Goal: Communication & Community: Answer question/provide support

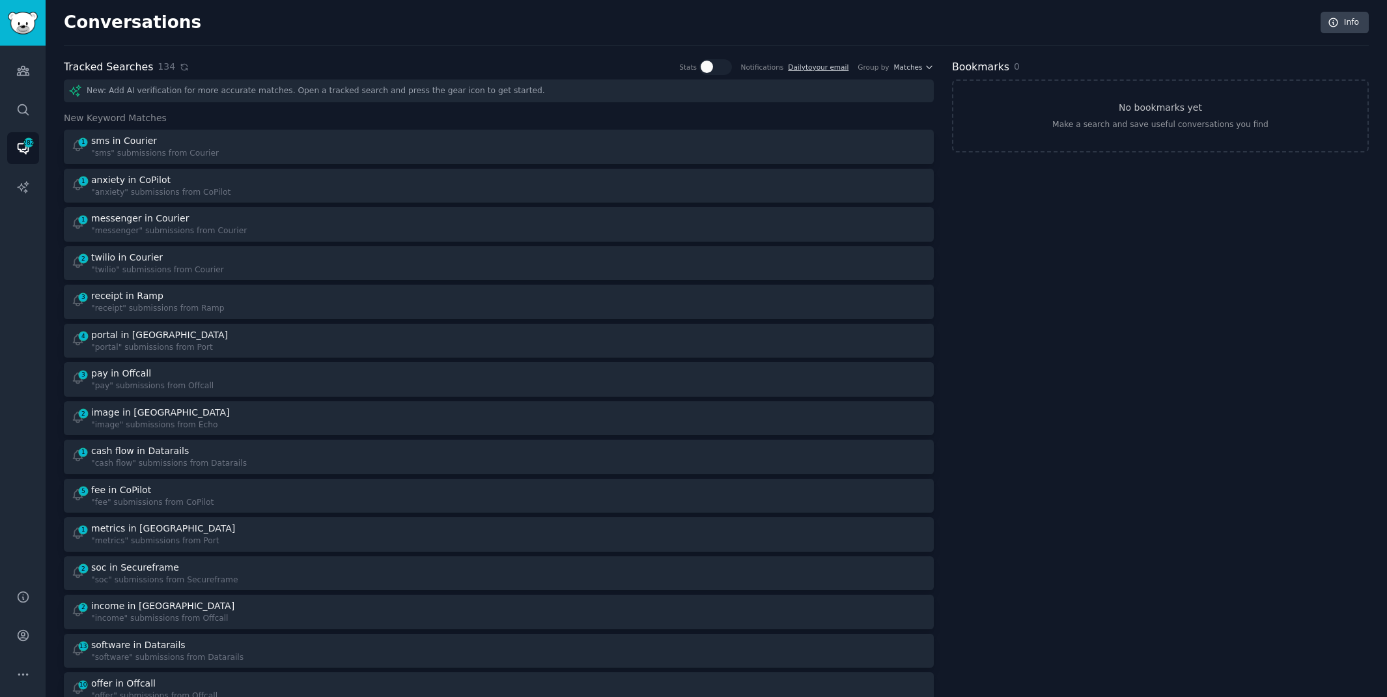
click at [180, 66] on icon at bounding box center [184, 67] width 9 height 9
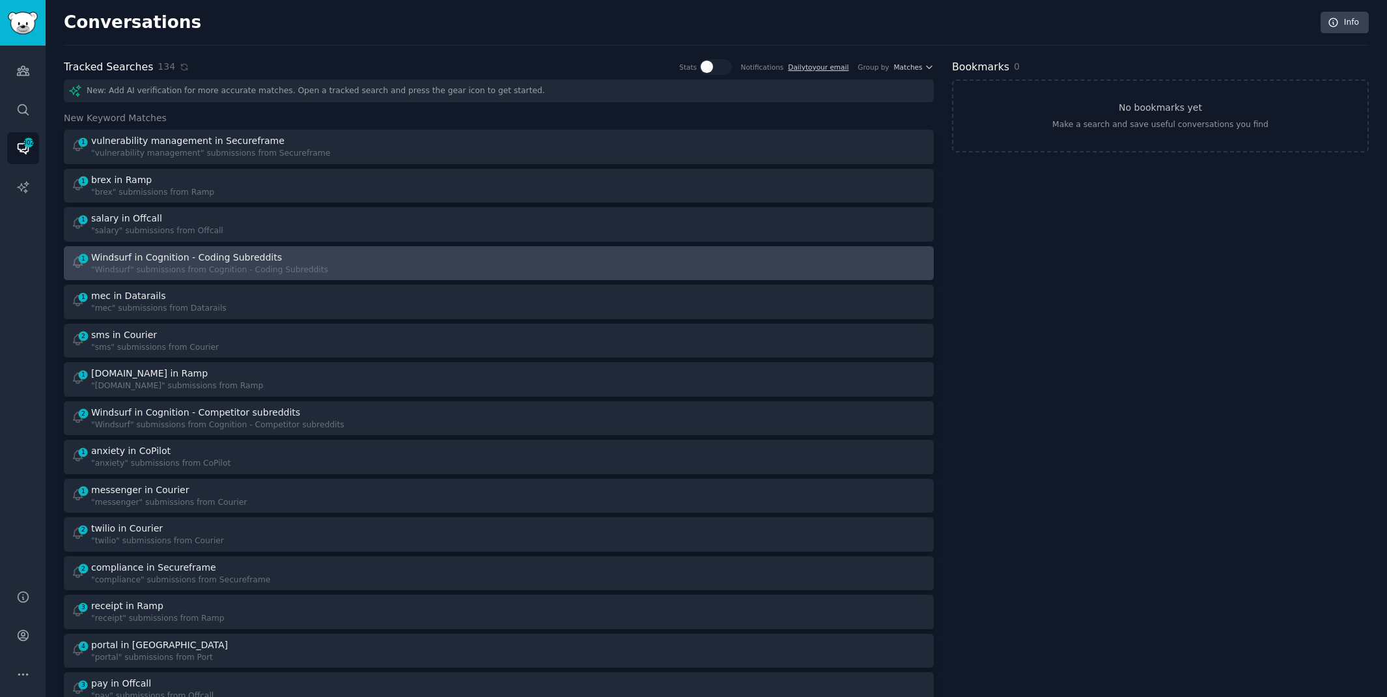
click at [685, 272] on div at bounding box center [717, 263] width 419 height 25
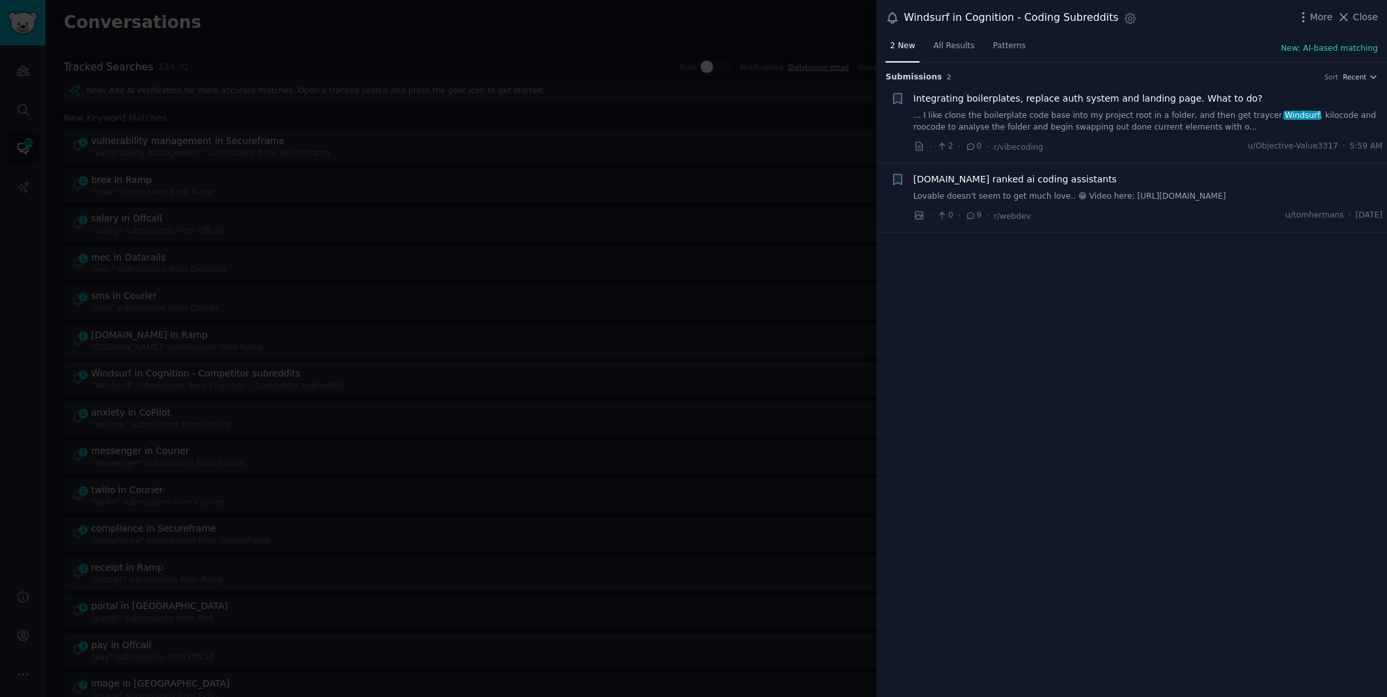
click at [1025, 197] on link "Lovable doesn't seem to get much love.. 😁 Video here: [URL][DOMAIN_NAME]" at bounding box center [1149, 197] width 470 height 12
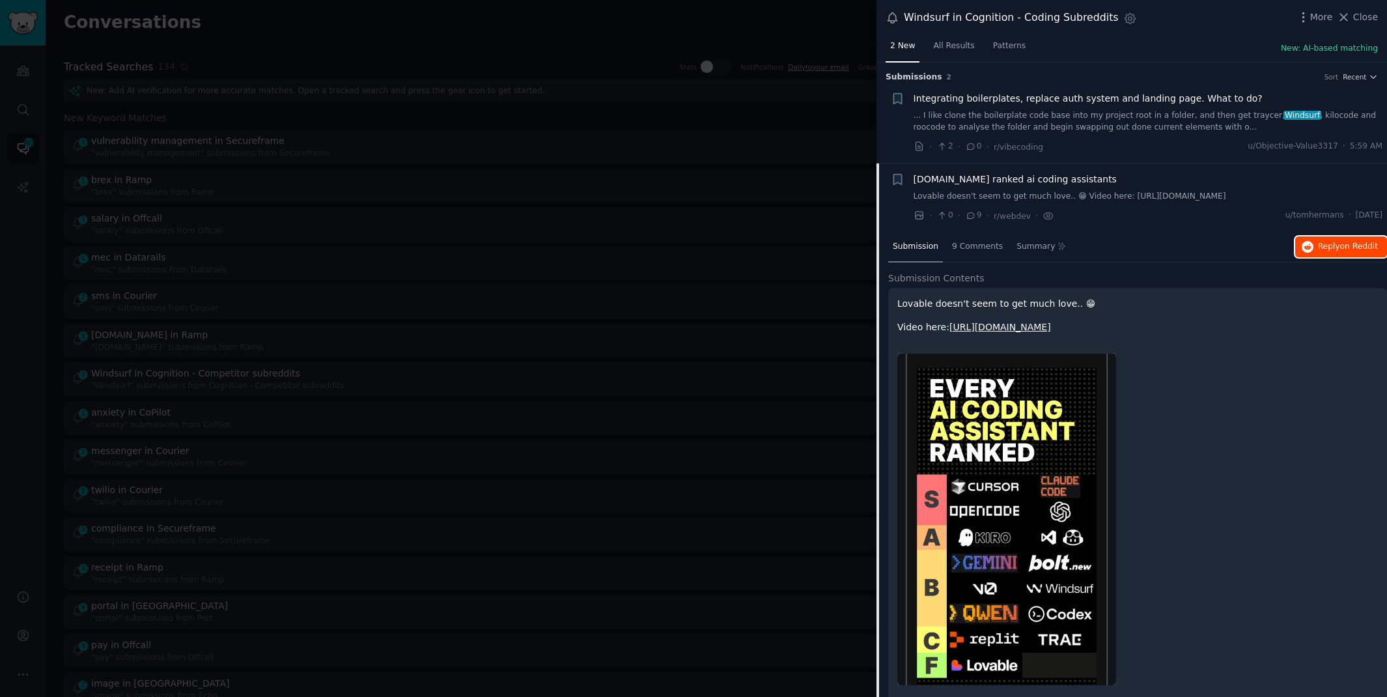
click at [1320, 252] on button "Reply on Reddit" at bounding box center [1342, 246] width 92 height 21
click at [984, 104] on span "Integrating boilerplates, replace auth system and landing page. What to do?" at bounding box center [1088, 99] width 349 height 14
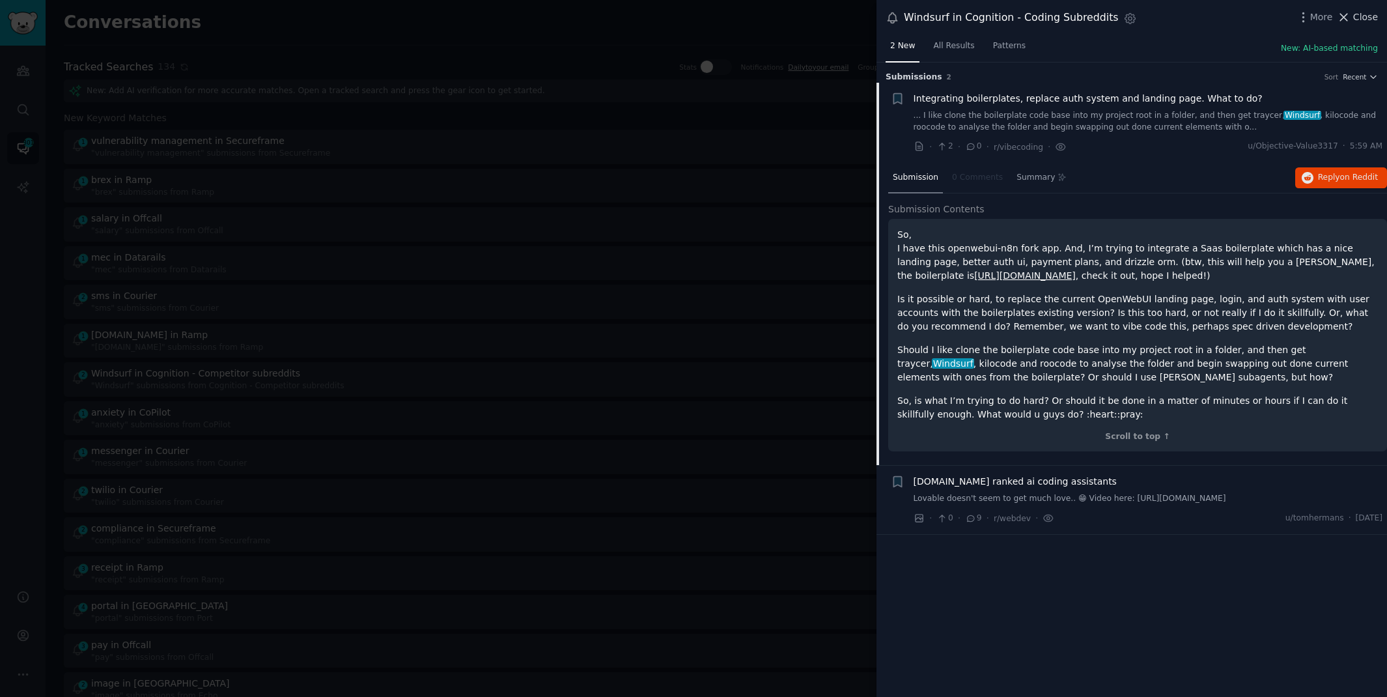
click at [1361, 21] on span "Close" at bounding box center [1365, 17] width 25 height 14
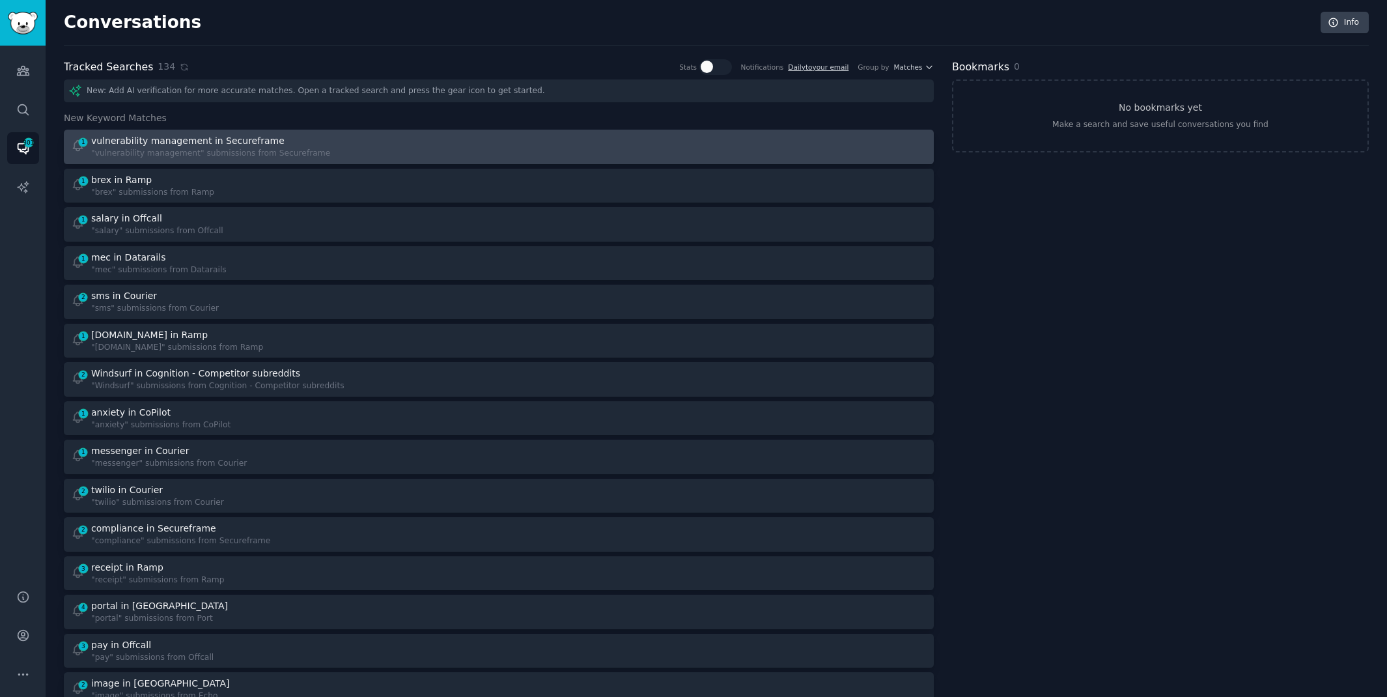
click at [727, 145] on div at bounding box center [717, 146] width 419 height 25
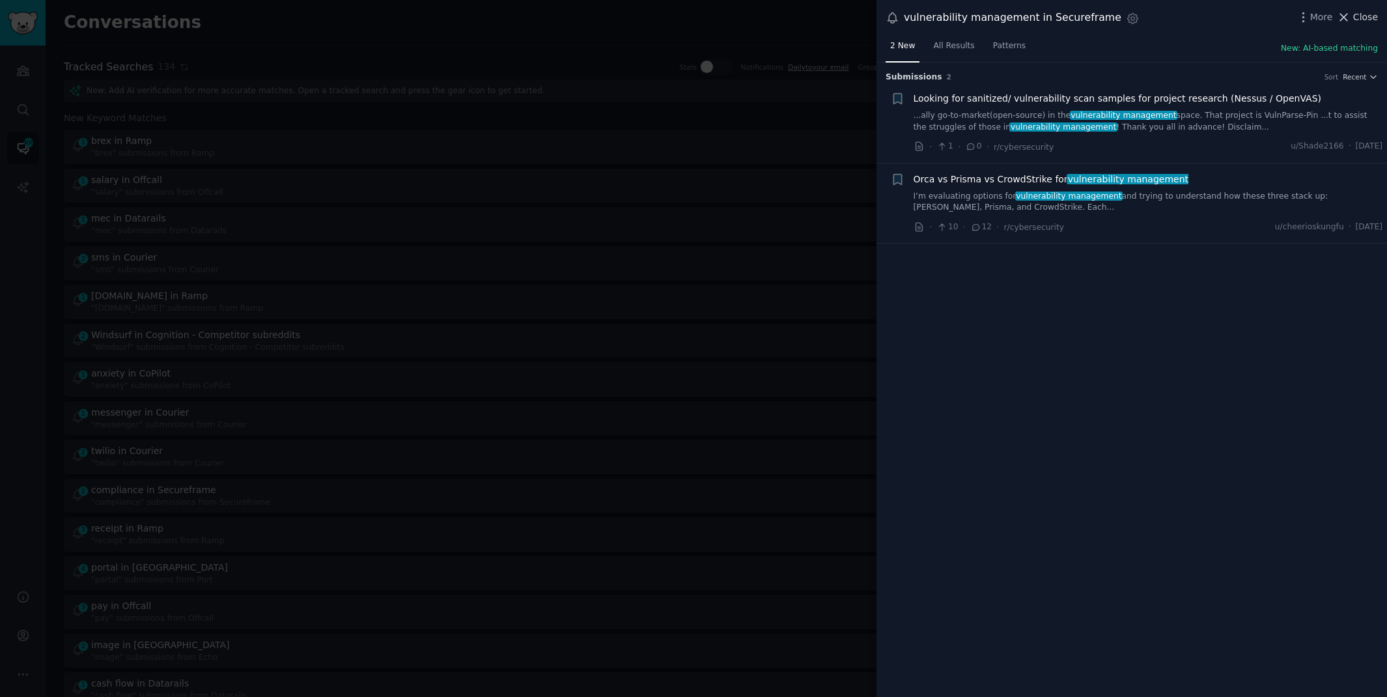
click at [1362, 12] on span "Close" at bounding box center [1365, 17] width 25 height 14
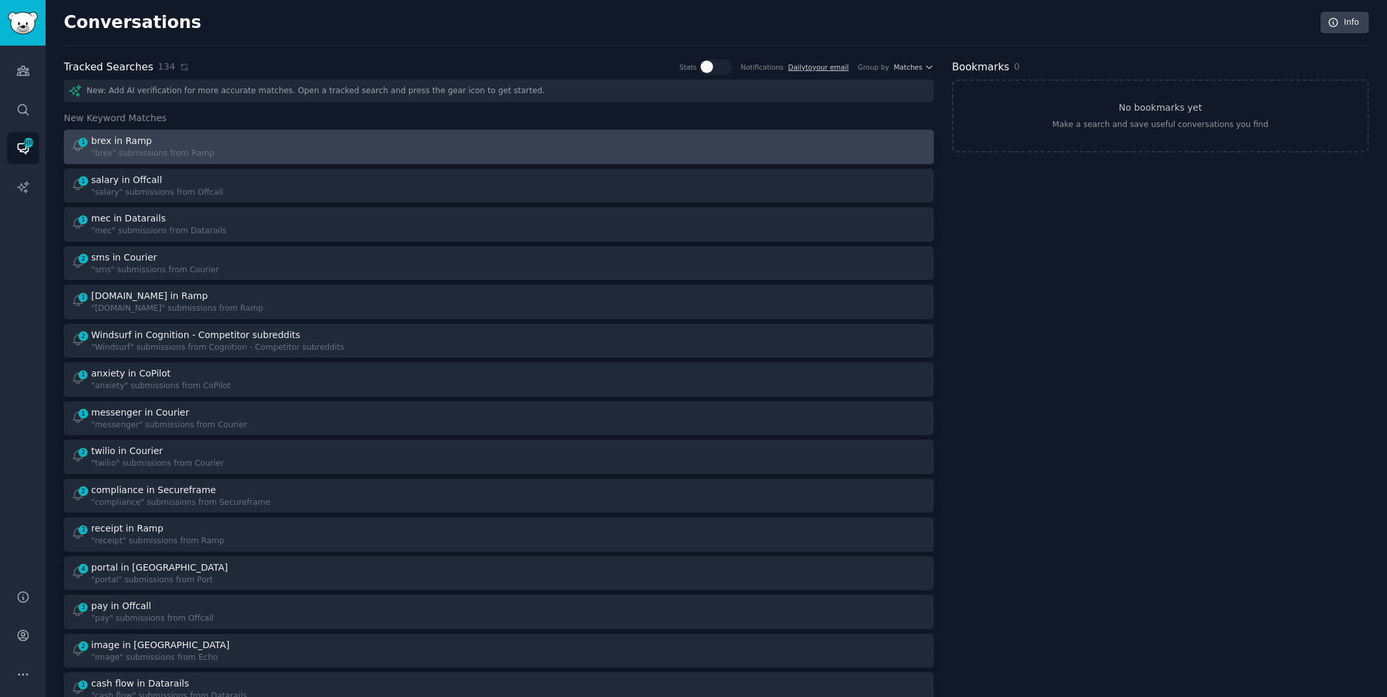
click at [677, 150] on div at bounding box center [717, 146] width 419 height 25
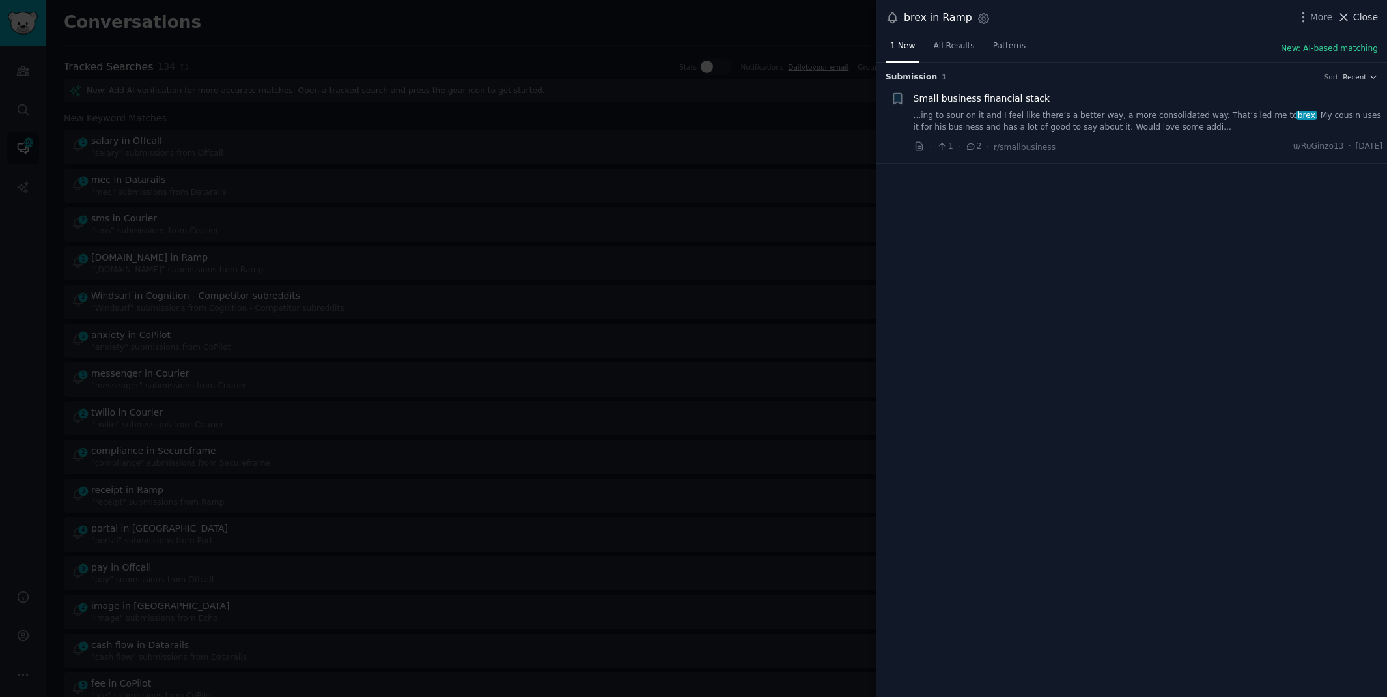
click at [1355, 18] on span "Close" at bounding box center [1365, 17] width 25 height 14
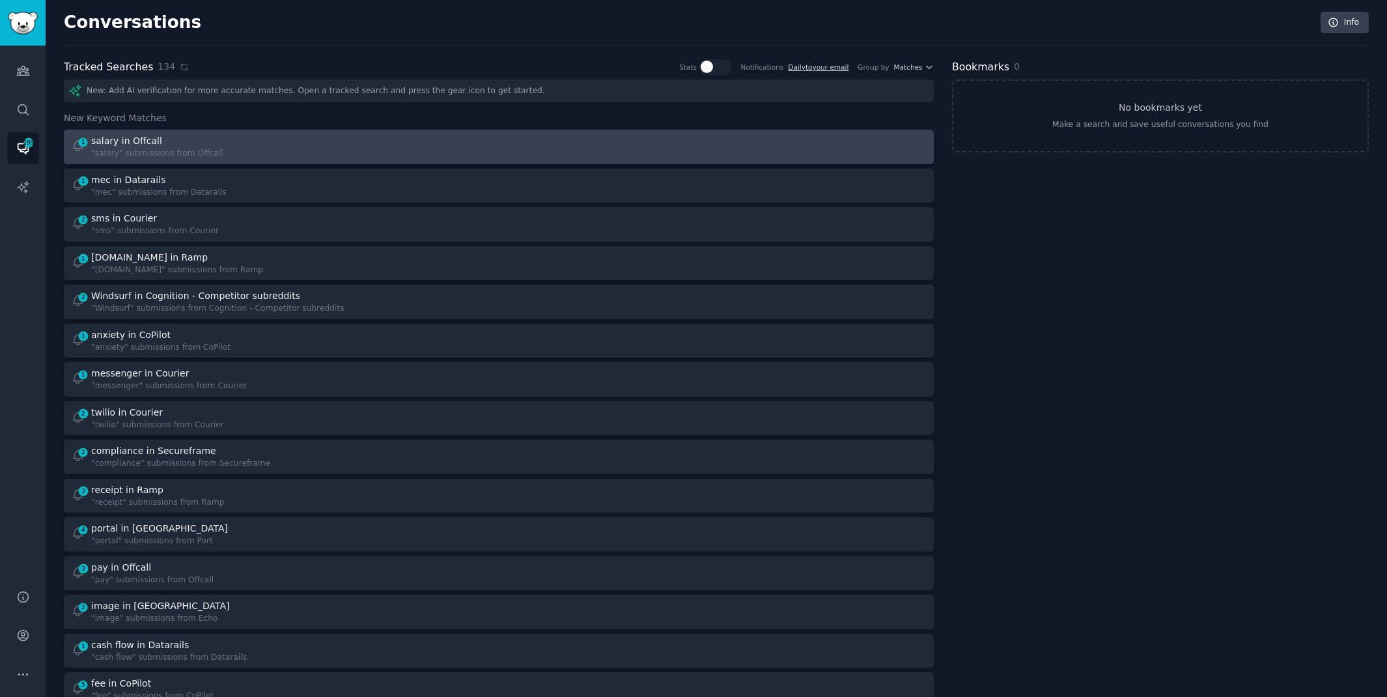
click at [425, 143] on div "1 salary in Offcall "salary" submissions from Offcall" at bounding box center [280, 146] width 419 height 25
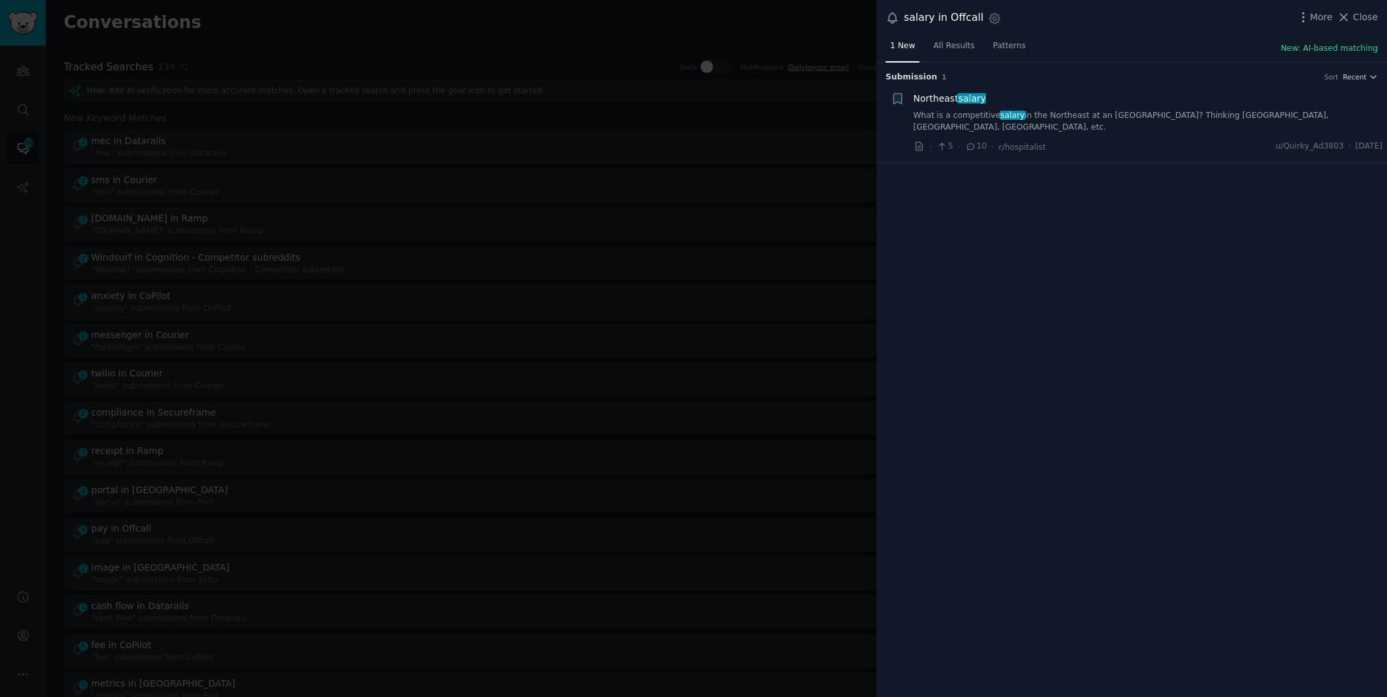
click at [1187, 110] on link "What is a competitive salary in the Northeast at an academic medical center? Th…" at bounding box center [1149, 121] width 470 height 23
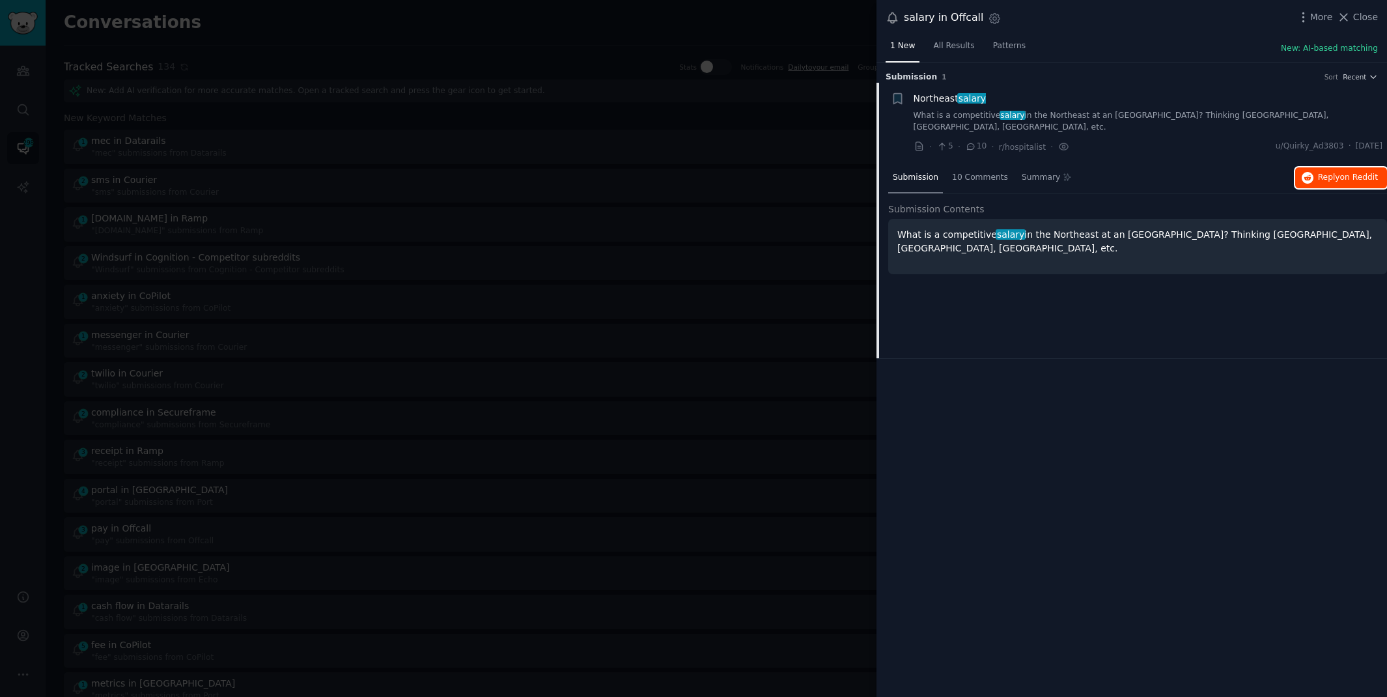
click at [1329, 172] on span "Reply on Reddit" at bounding box center [1348, 178] width 60 height 12
click at [656, 36] on div at bounding box center [693, 348] width 1387 height 697
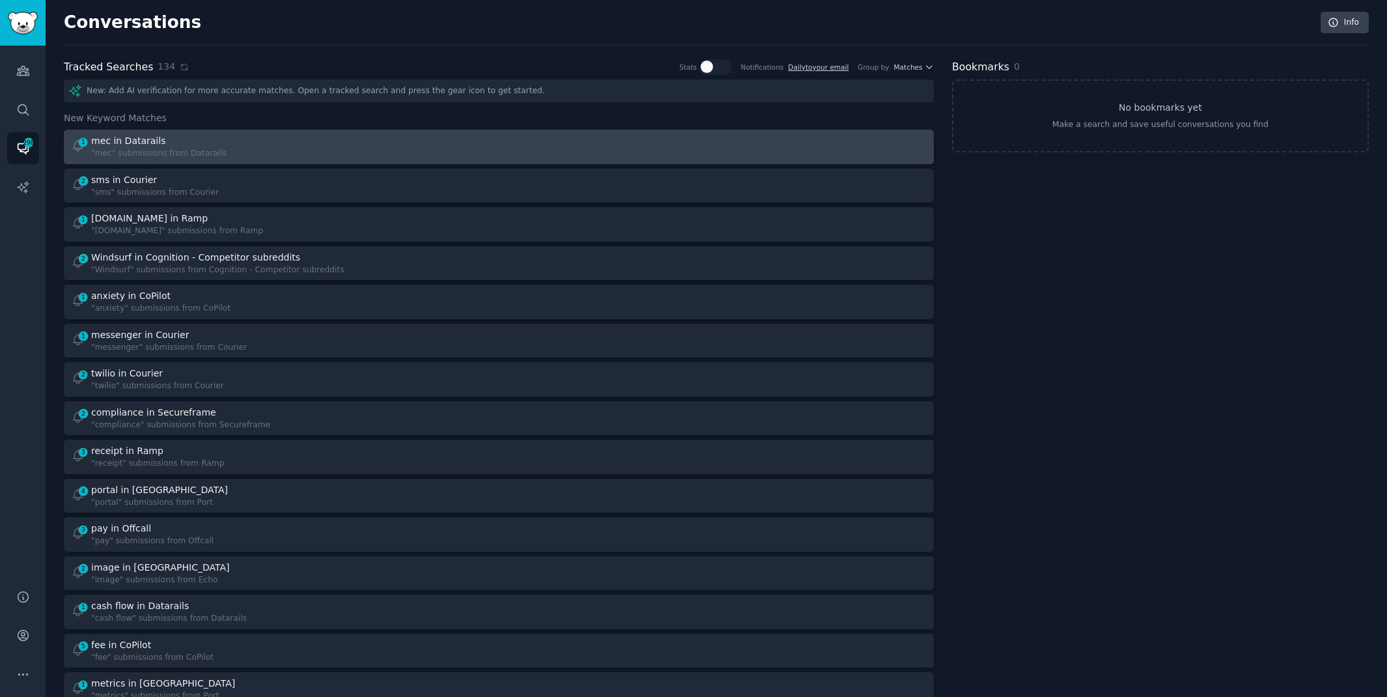
click at [564, 144] on div at bounding box center [717, 146] width 419 height 25
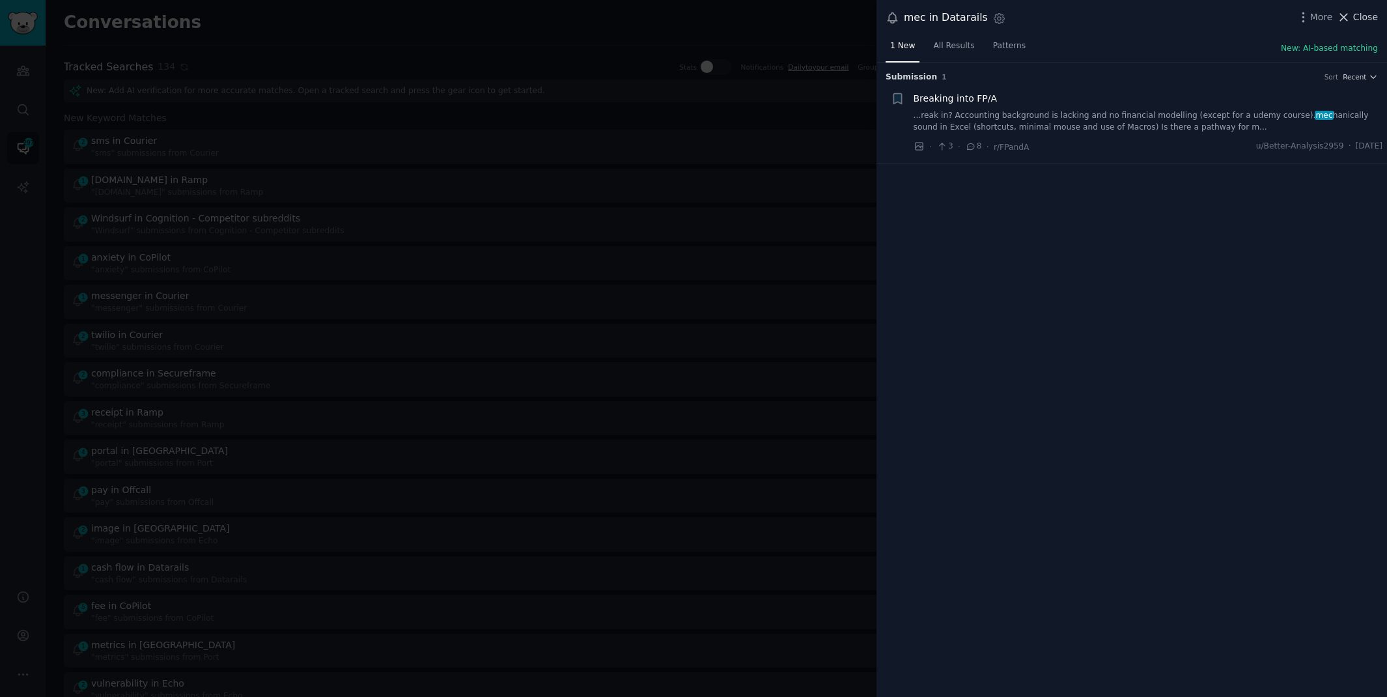
click at [1351, 21] on icon at bounding box center [1344, 17] width 14 height 14
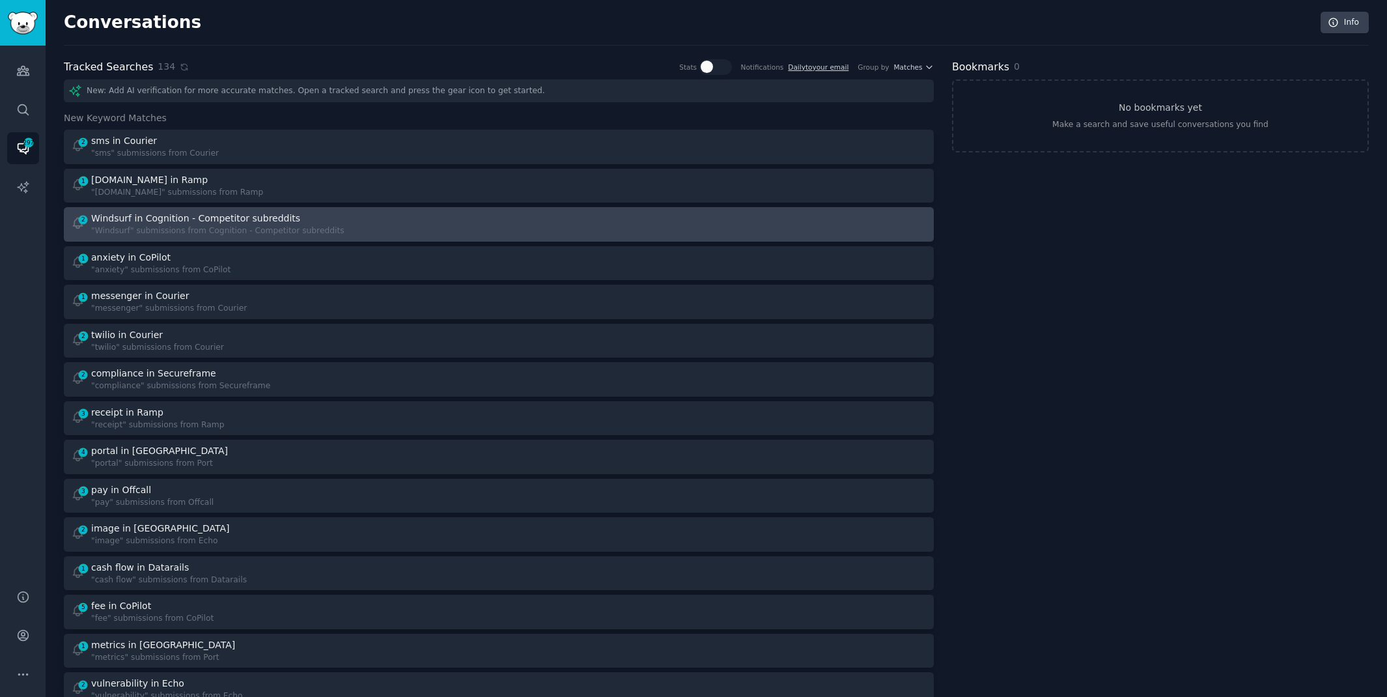
click at [437, 212] on div "2 Windsurf in Cognition - Competitor subreddits "Windsurf" submissions from Cog…" at bounding box center [280, 224] width 419 height 25
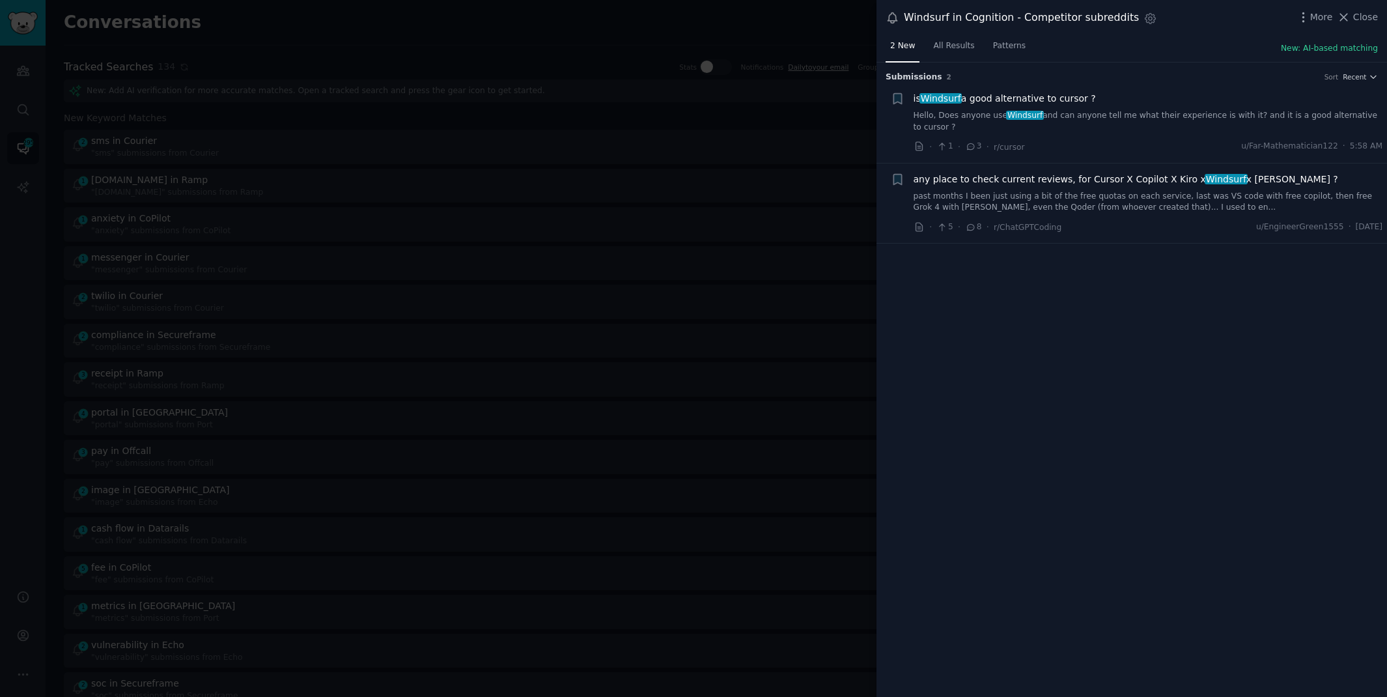
click at [1147, 110] on link "Hello, Does anyone use Windsurf and can anyone tell me what their experience is…" at bounding box center [1149, 121] width 470 height 23
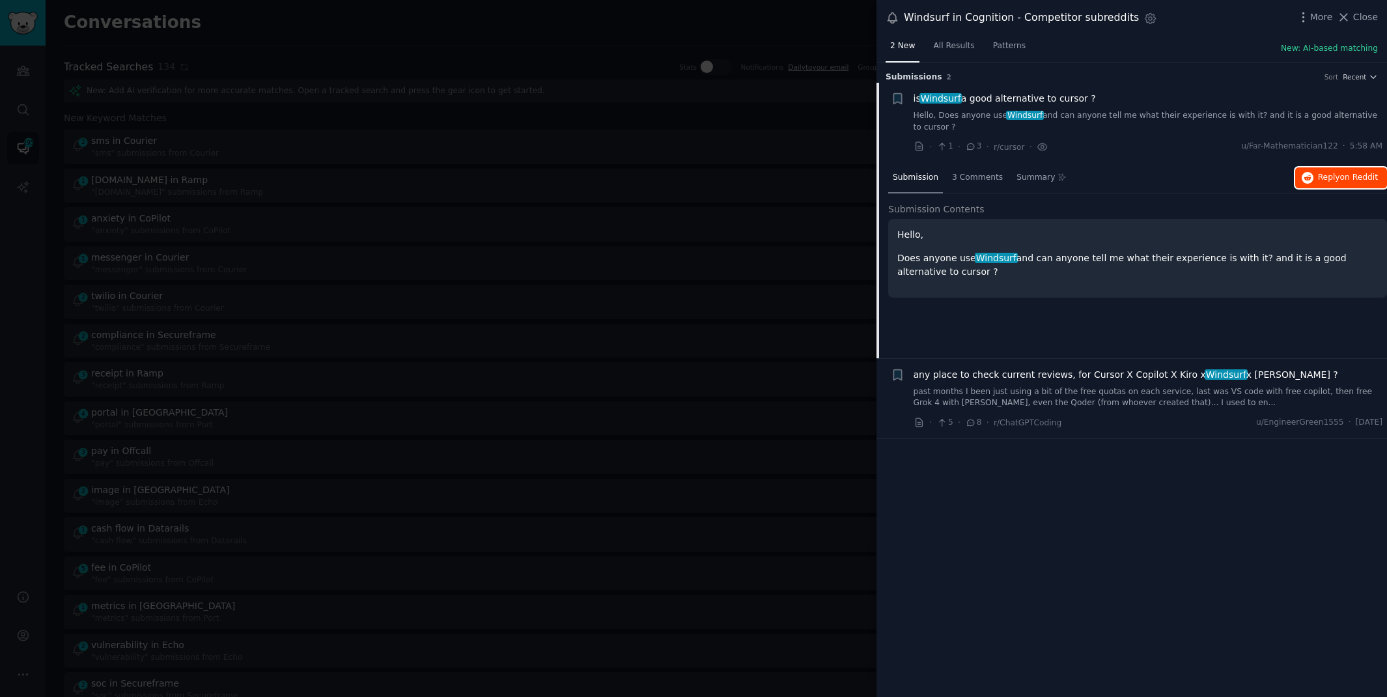
click at [1342, 172] on span "Reply on Reddit" at bounding box center [1348, 178] width 60 height 12
click at [627, 43] on div at bounding box center [693, 348] width 1387 height 697
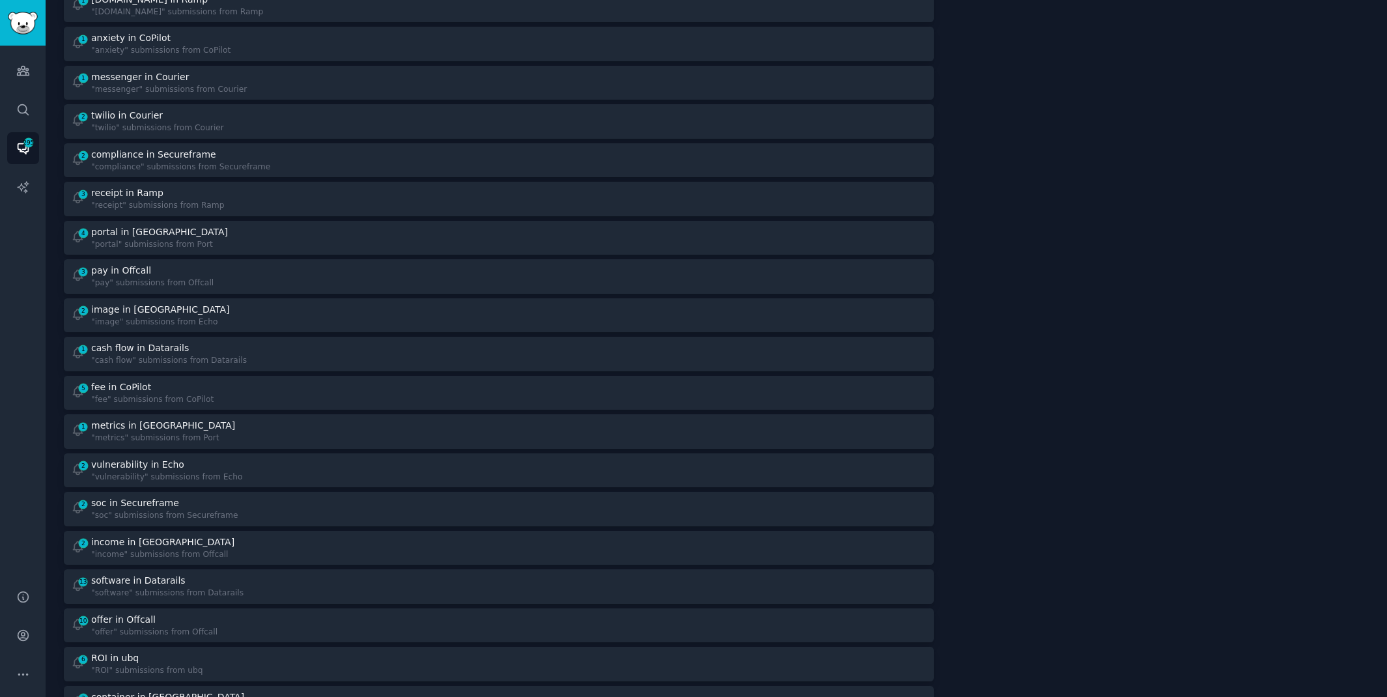
scroll to position [181, 0]
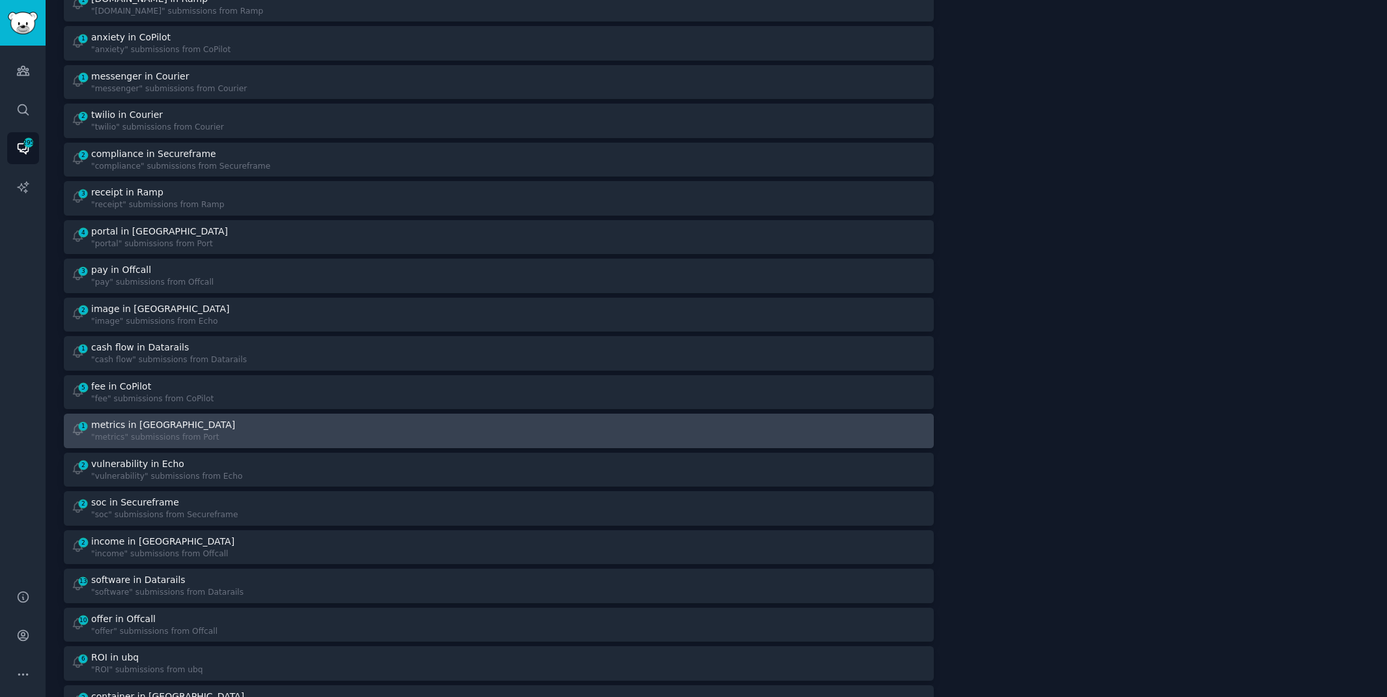
click at [472, 421] on div "1 metrics in Port "metrics" submissions from [GEOGRAPHIC_DATA]" at bounding box center [280, 430] width 419 height 25
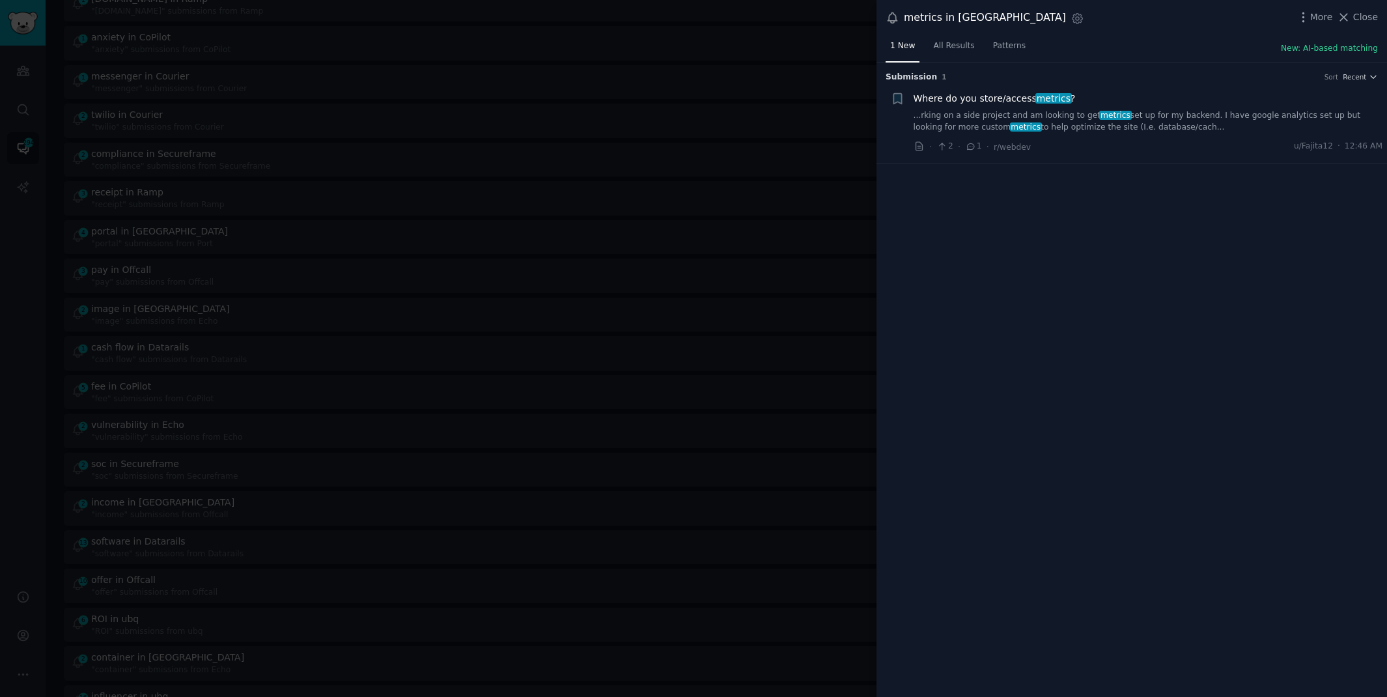
click at [1110, 122] on link "...rking on a side project and am looking to get metrics set up for my backend.…" at bounding box center [1149, 121] width 470 height 23
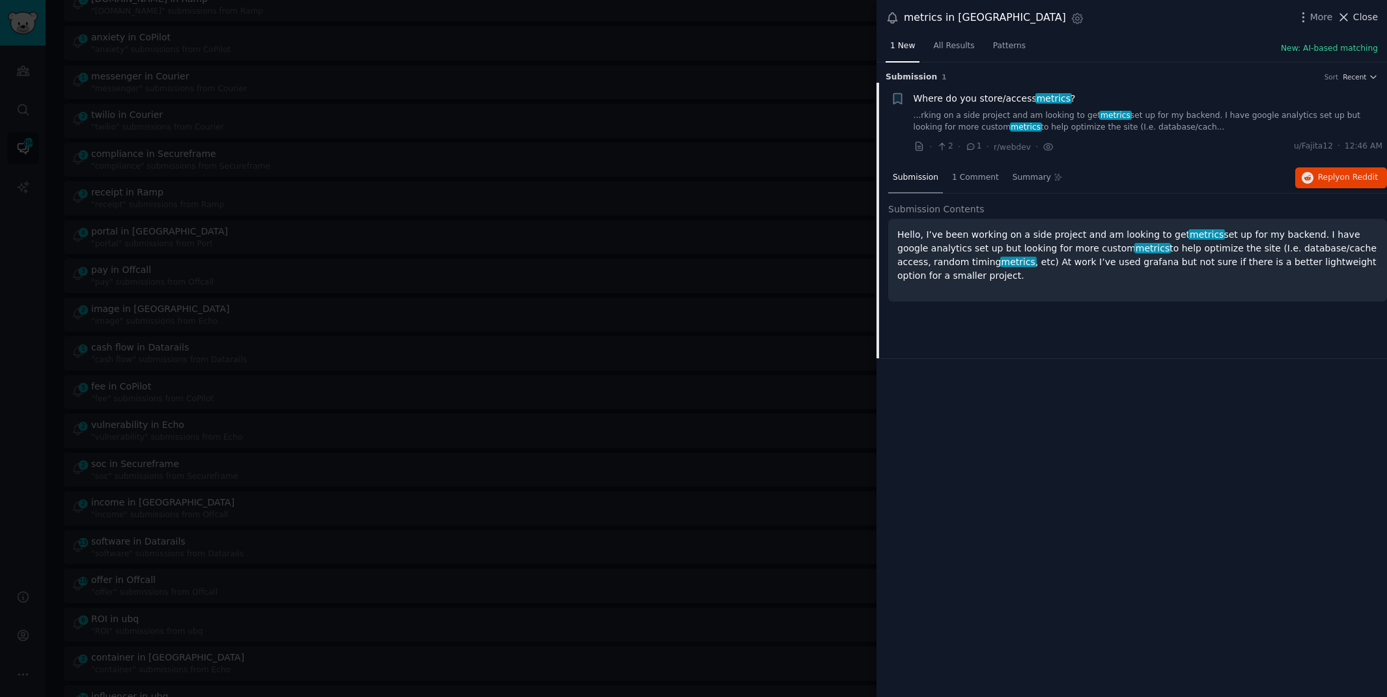
click at [1366, 16] on span "Close" at bounding box center [1365, 17] width 25 height 14
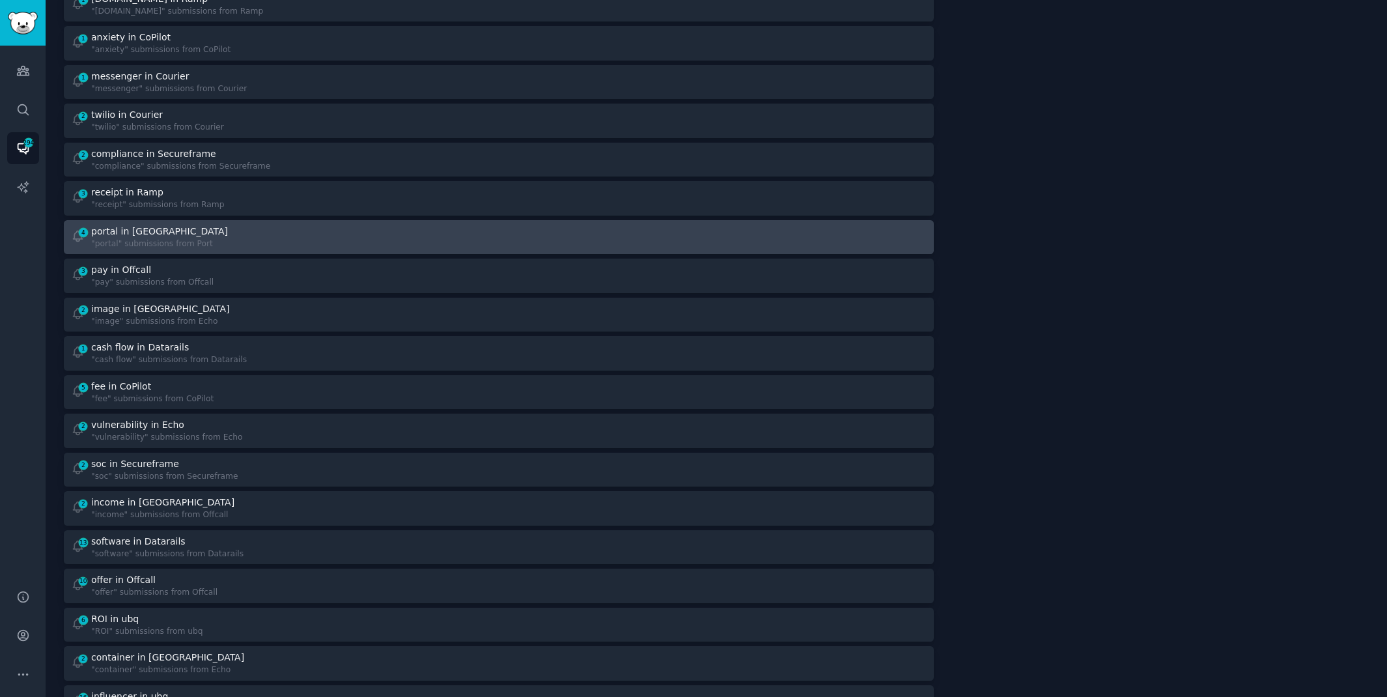
click at [378, 229] on div "4 portal in Port "portal" submissions from Port" at bounding box center [280, 237] width 419 height 25
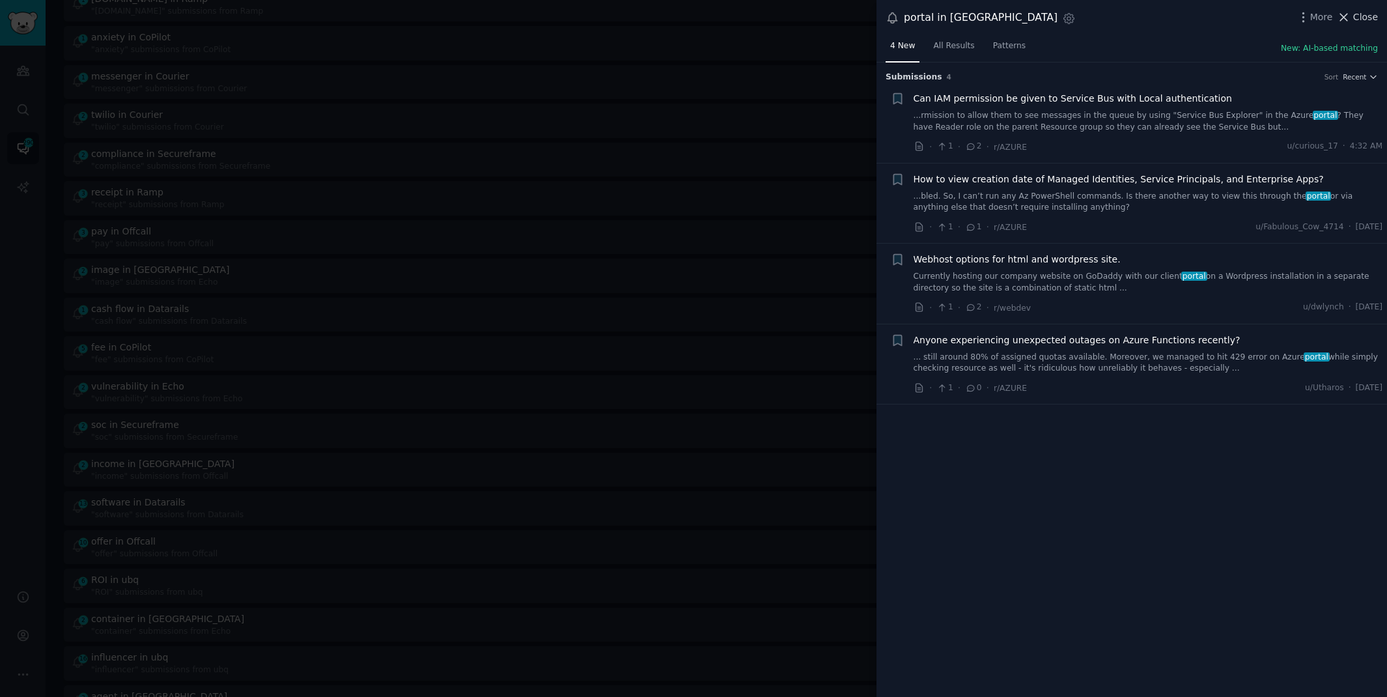
click at [1351, 13] on icon at bounding box center [1344, 17] width 14 height 14
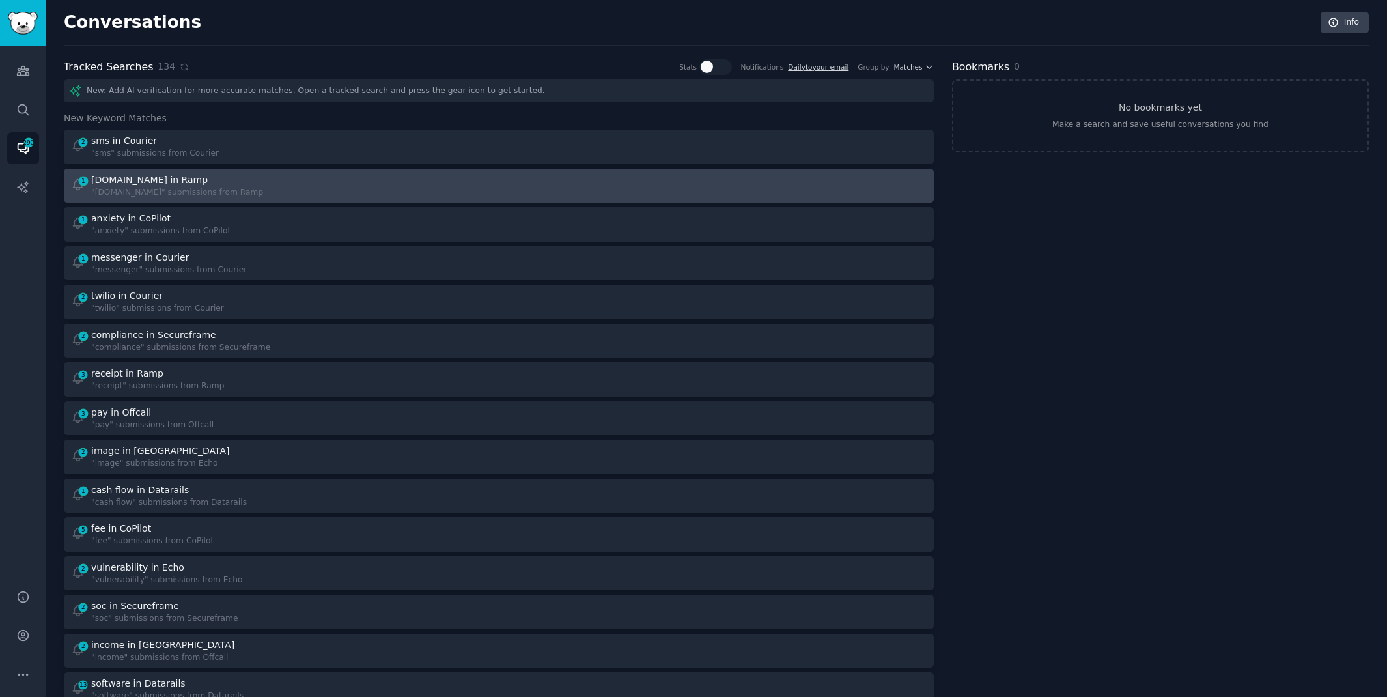
click at [554, 190] on div at bounding box center [717, 185] width 419 height 25
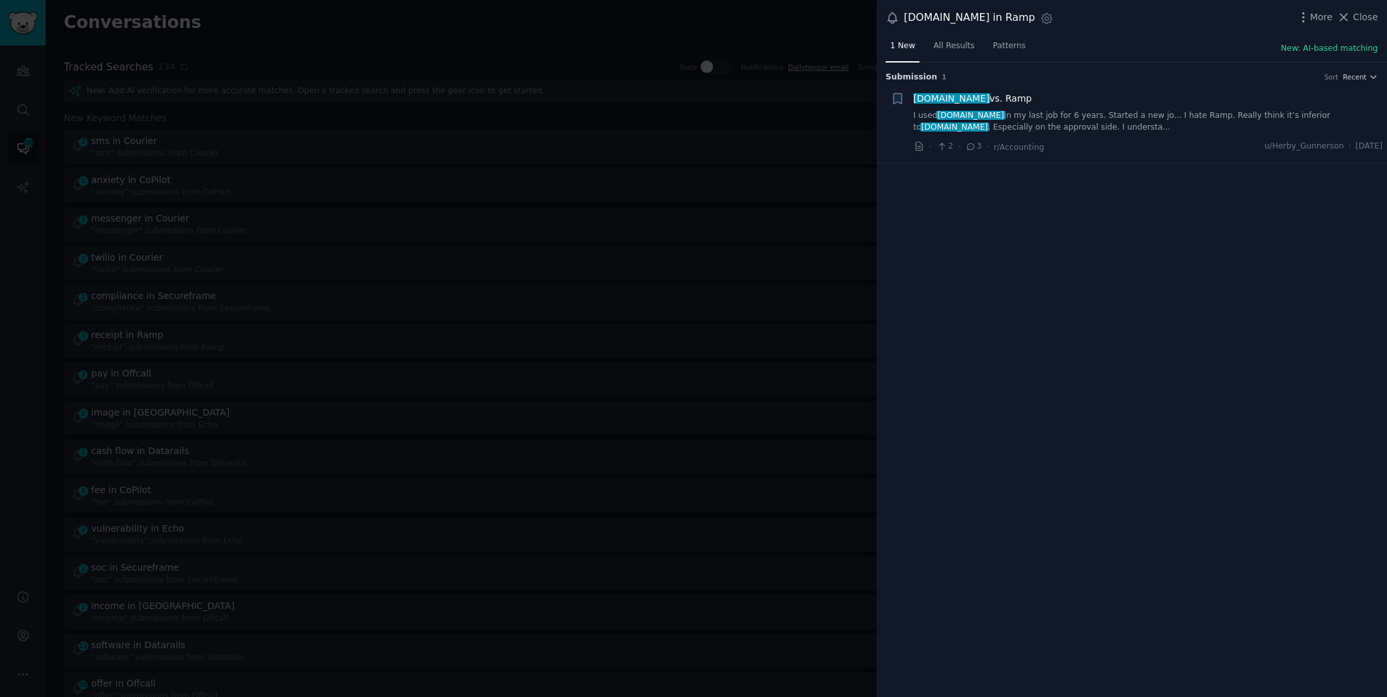
click at [1017, 112] on link "I used [DOMAIN_NAME] in my last job for 6 years. Started a new jo... I hate Ram…" at bounding box center [1149, 121] width 470 height 23
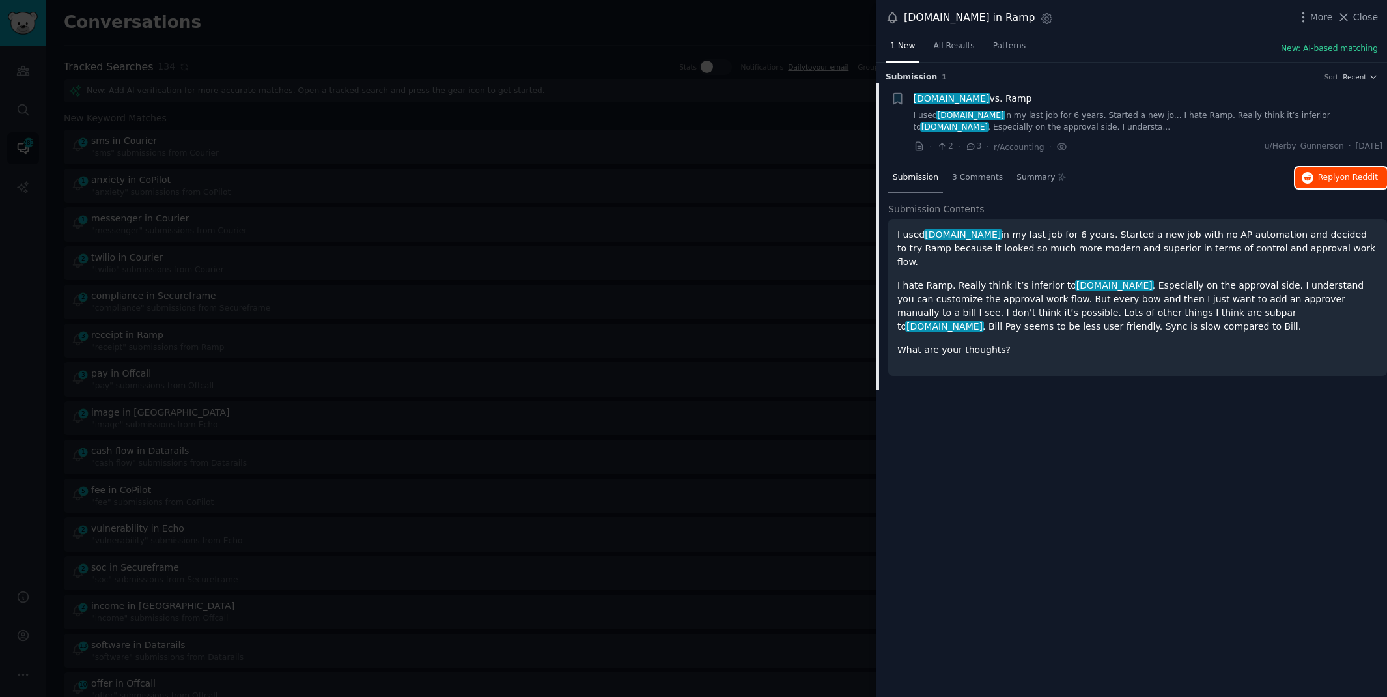
click at [1342, 178] on span "on Reddit" at bounding box center [1359, 177] width 38 height 9
click at [722, 9] on div at bounding box center [693, 348] width 1387 height 697
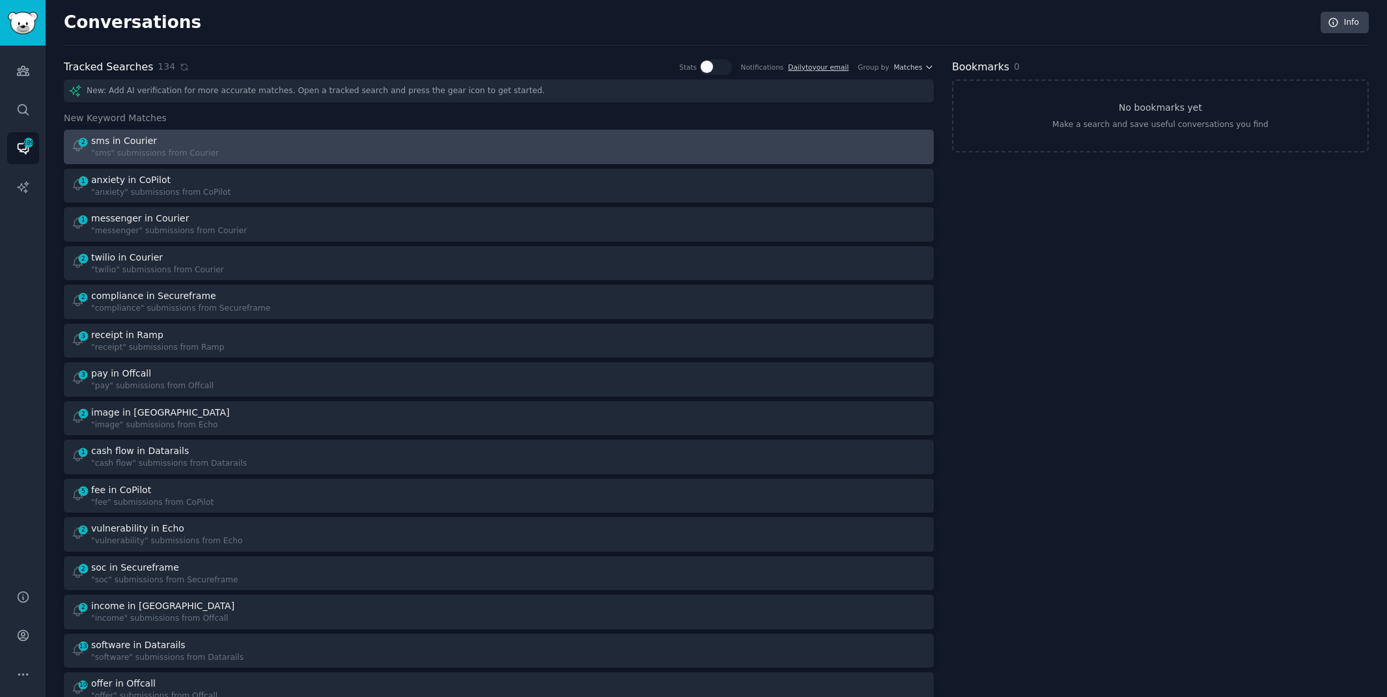
click at [558, 146] on div at bounding box center [717, 146] width 419 height 25
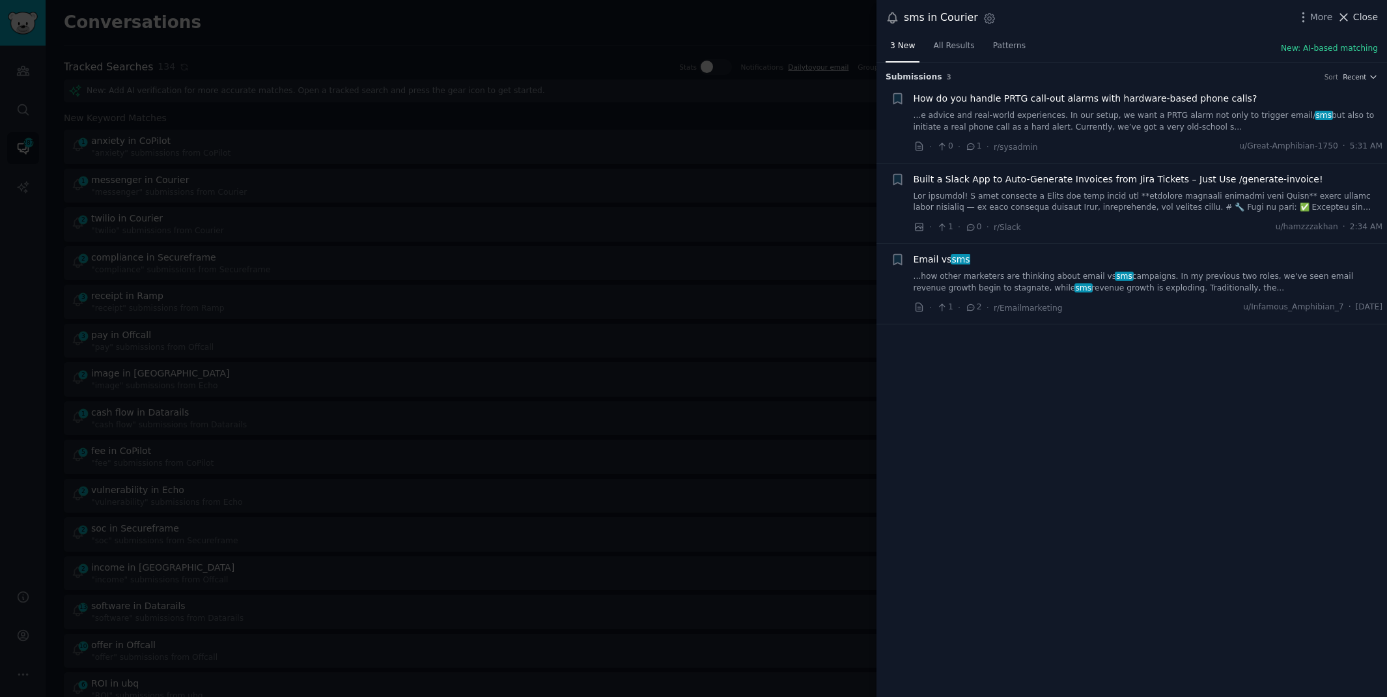
click at [1351, 14] on icon at bounding box center [1344, 17] width 14 height 14
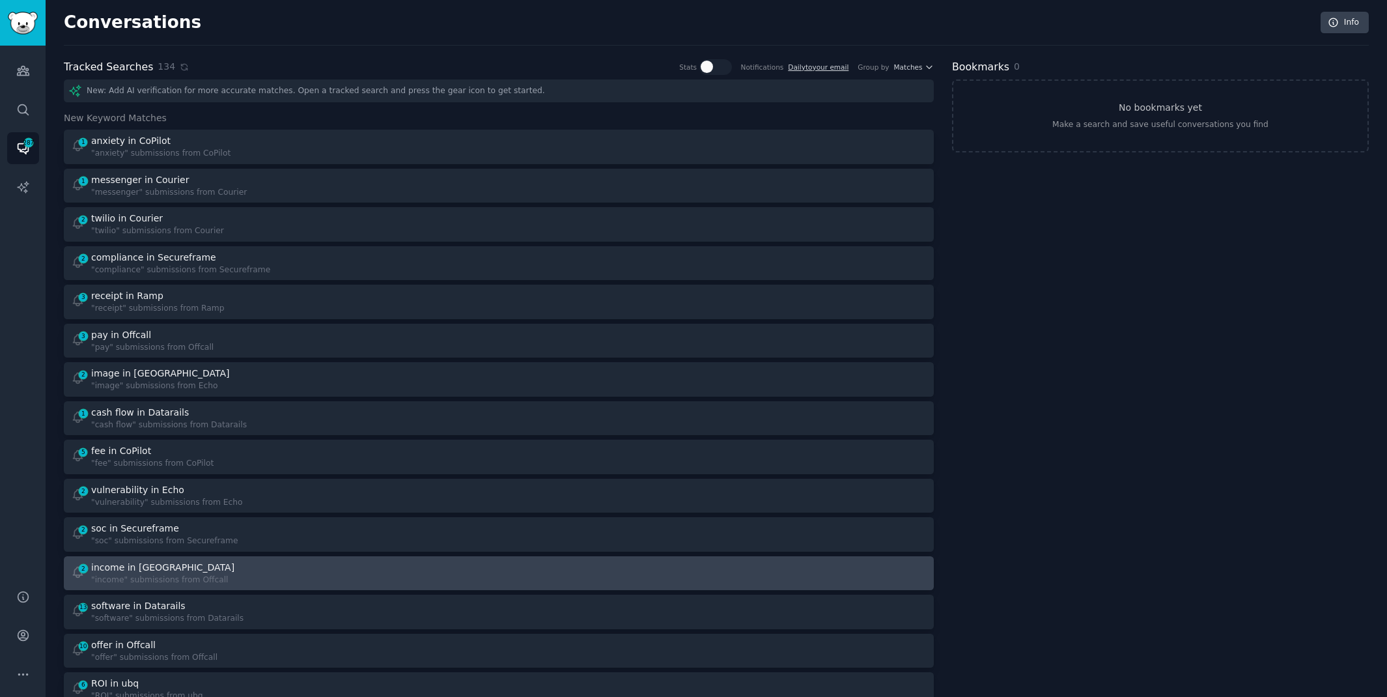
click at [664, 564] on div at bounding box center [717, 573] width 419 height 25
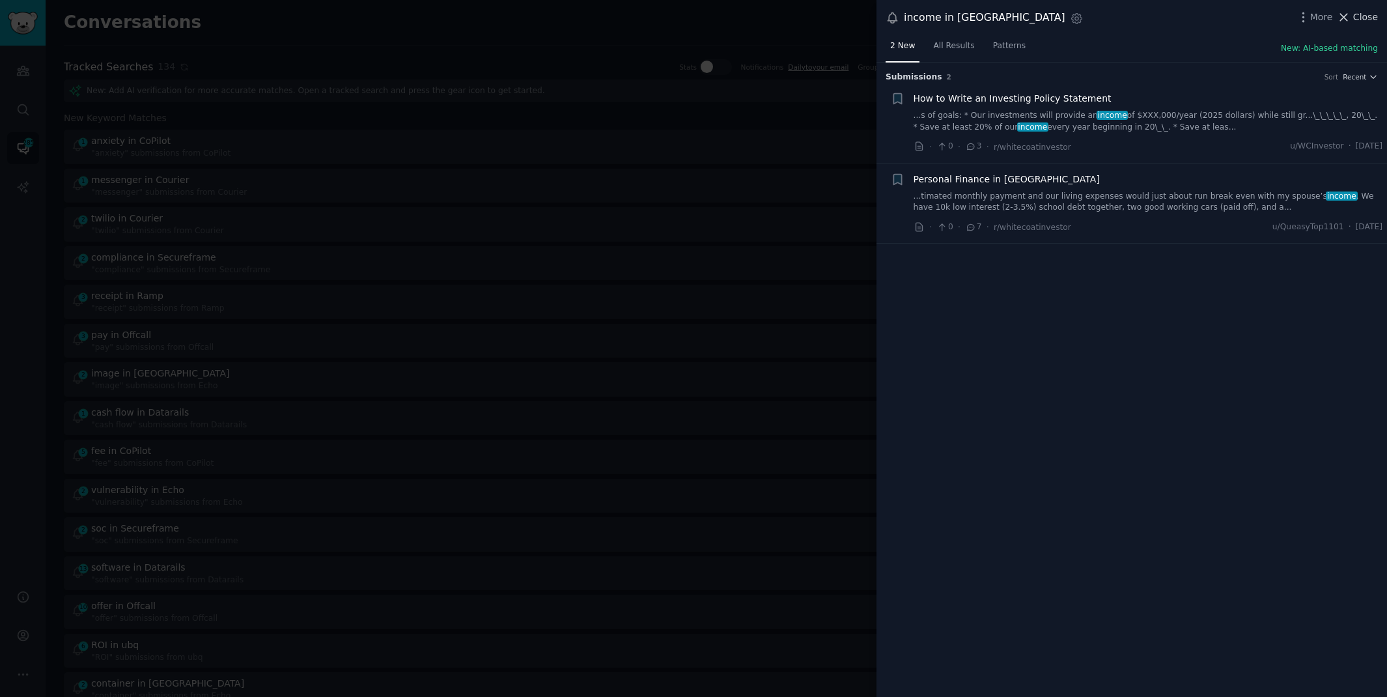
click at [1357, 19] on span "Close" at bounding box center [1365, 17] width 25 height 14
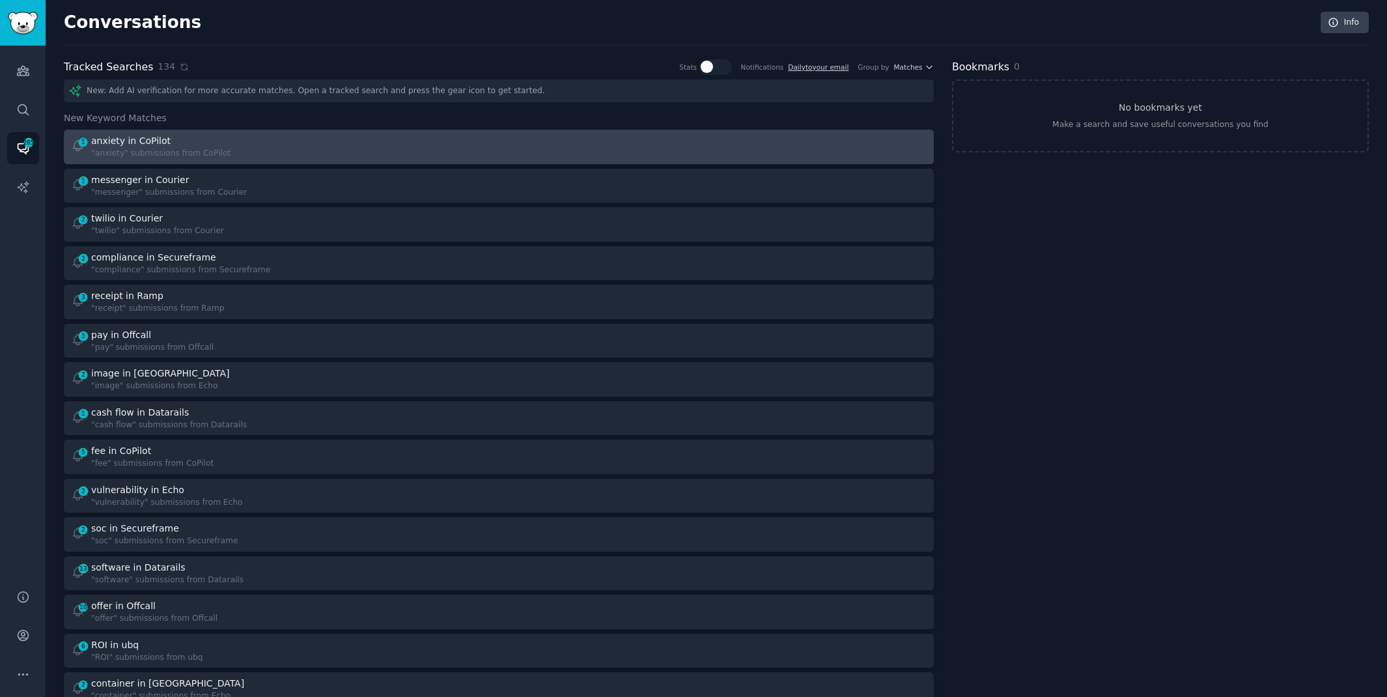
click at [589, 148] on div at bounding box center [717, 146] width 419 height 25
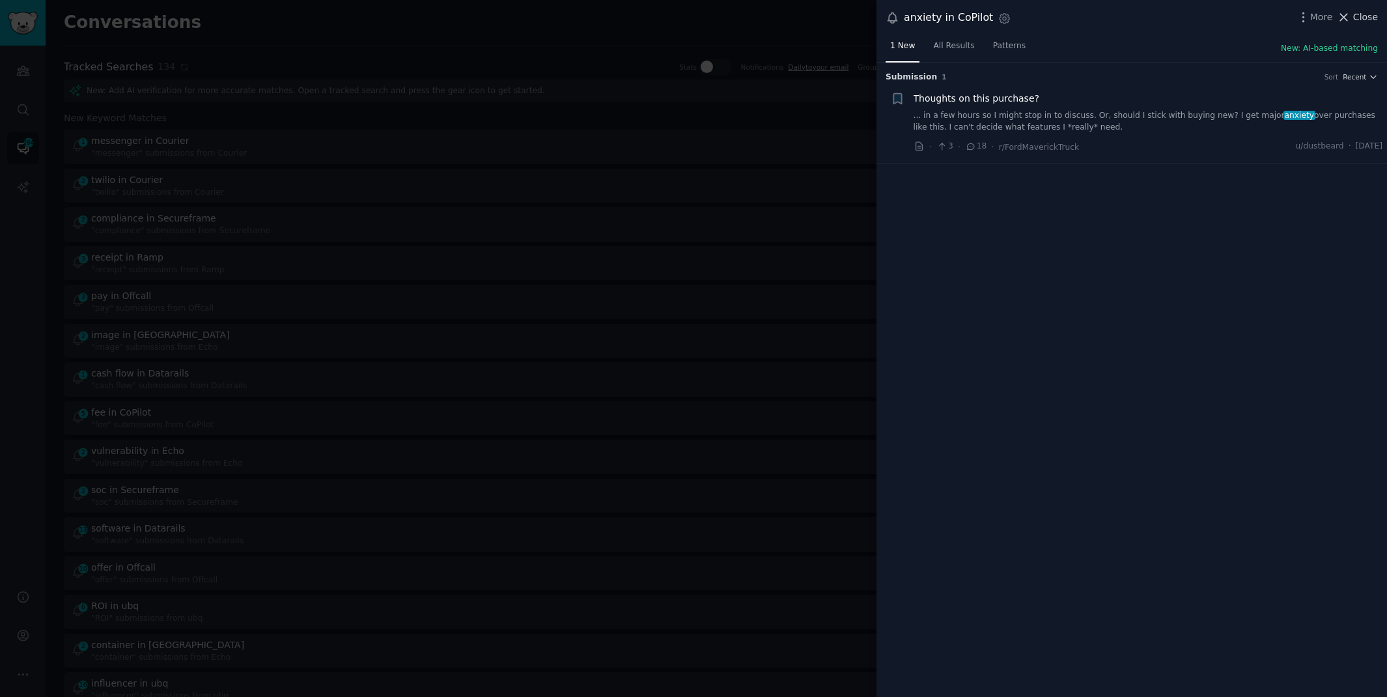
click at [1370, 12] on span "Close" at bounding box center [1365, 17] width 25 height 14
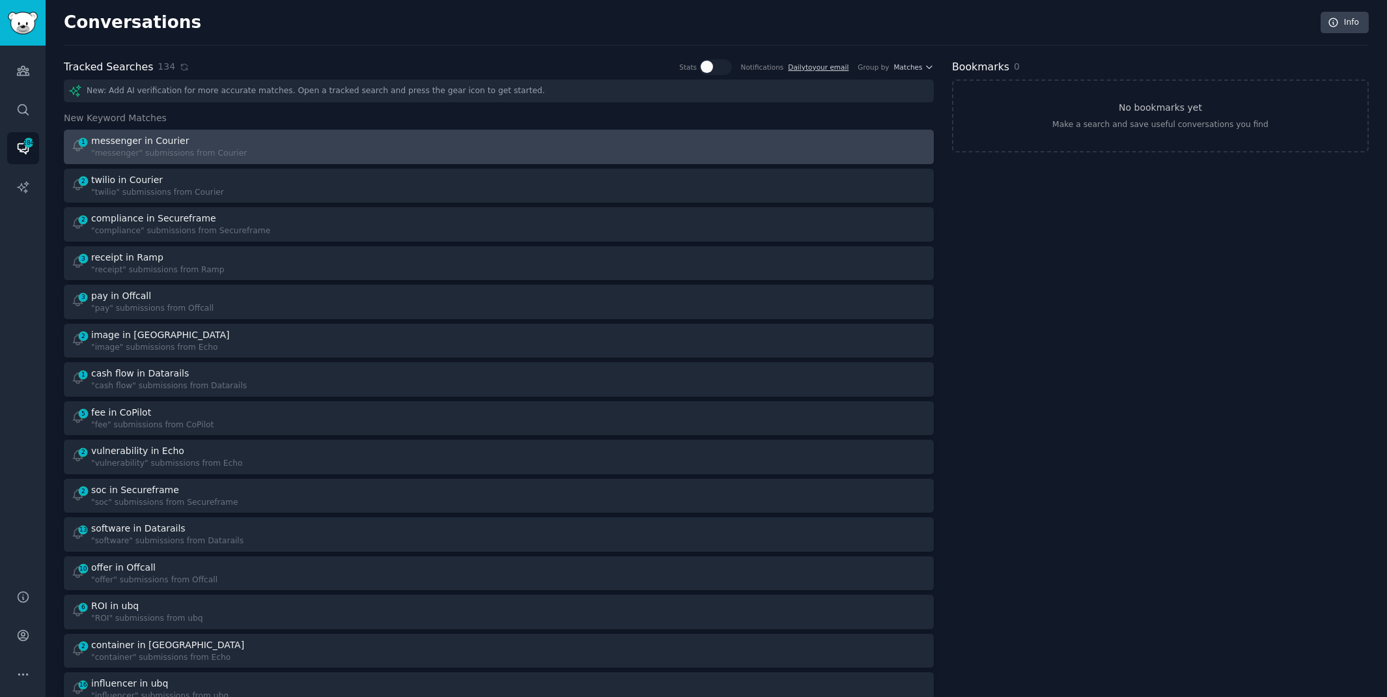
click at [777, 155] on div at bounding box center [717, 146] width 419 height 25
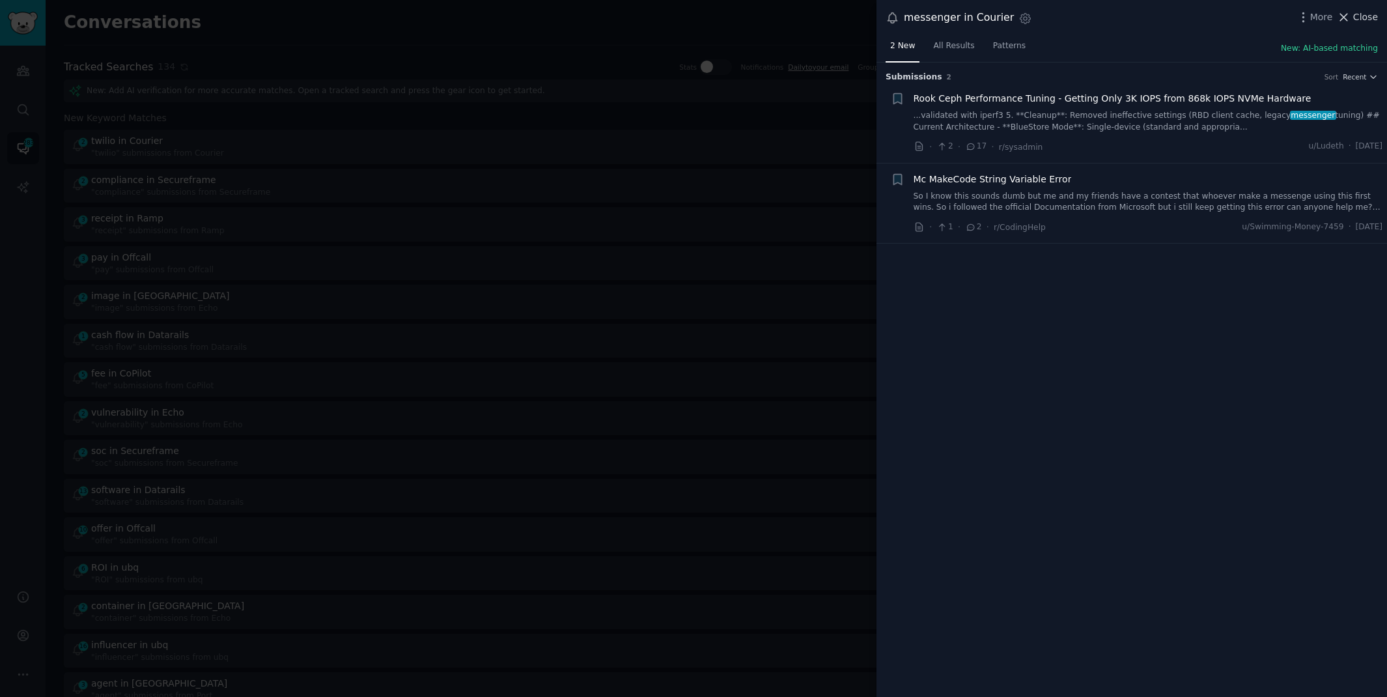
click at [1358, 18] on span "Close" at bounding box center [1365, 17] width 25 height 14
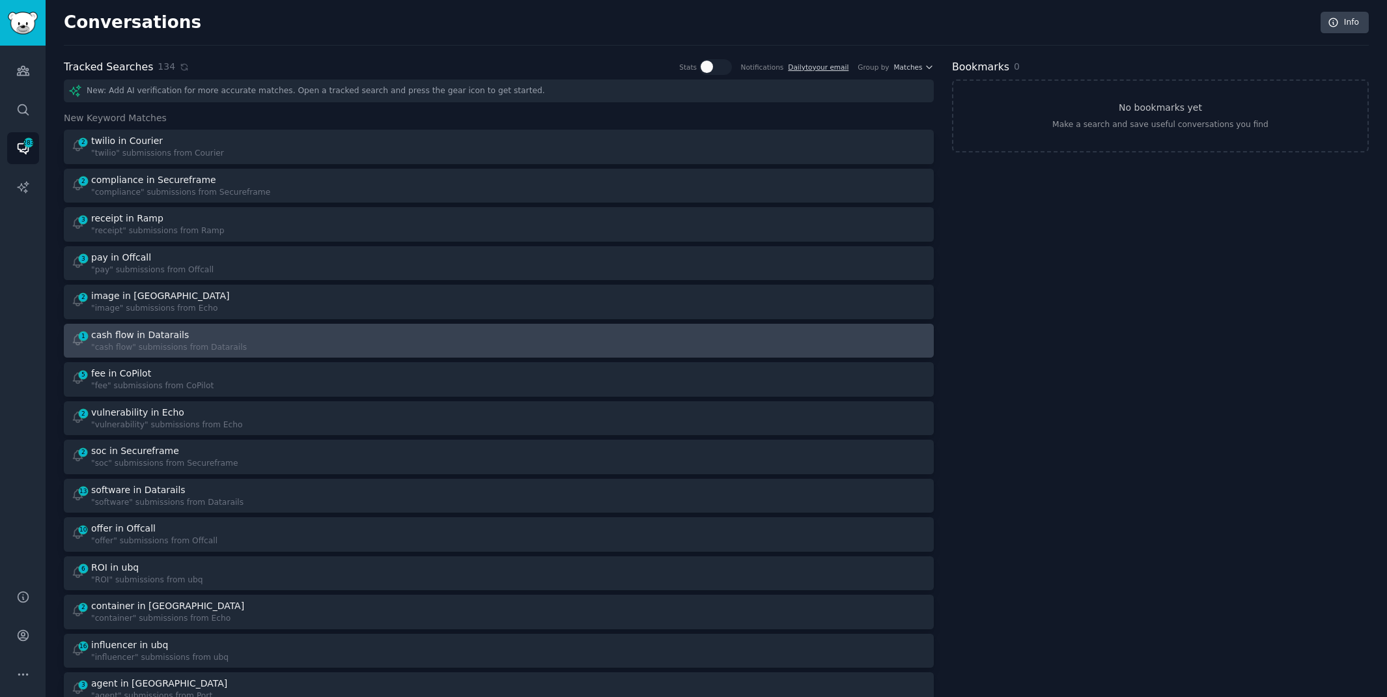
click at [657, 336] on div at bounding box center [717, 340] width 419 height 25
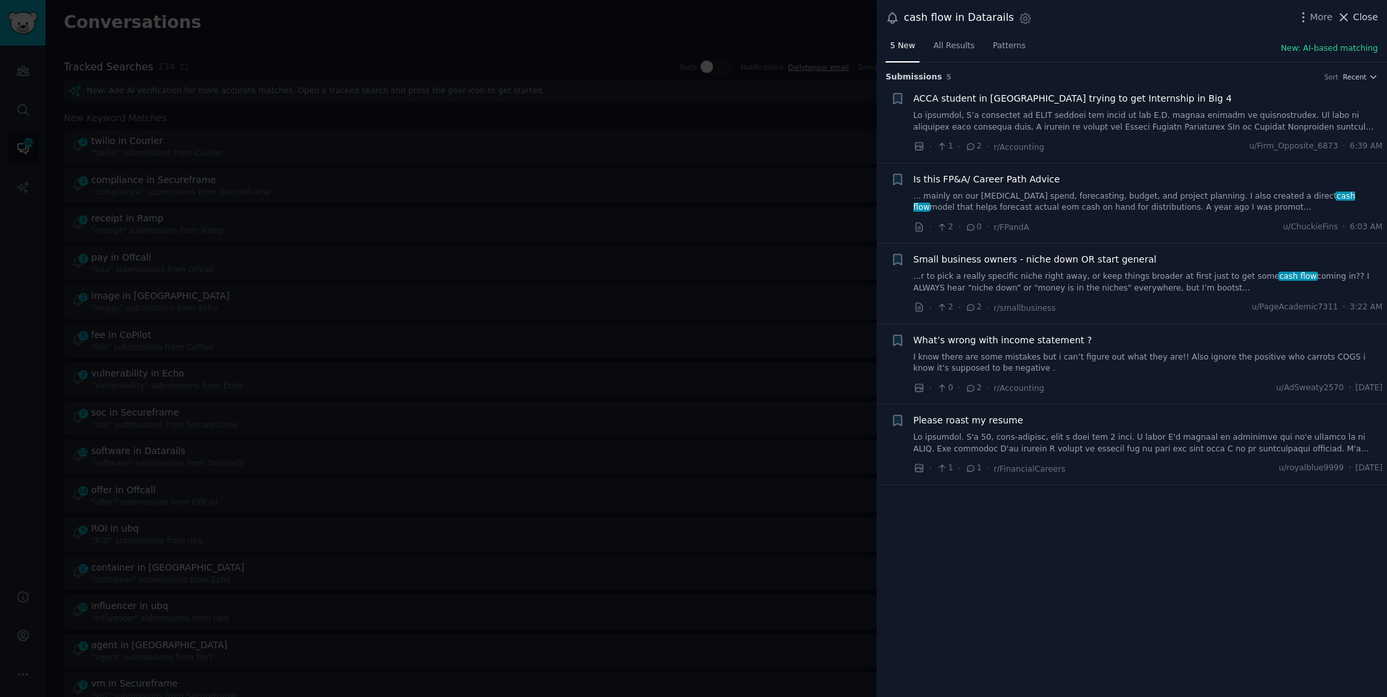
click at [1351, 20] on icon at bounding box center [1344, 17] width 14 height 14
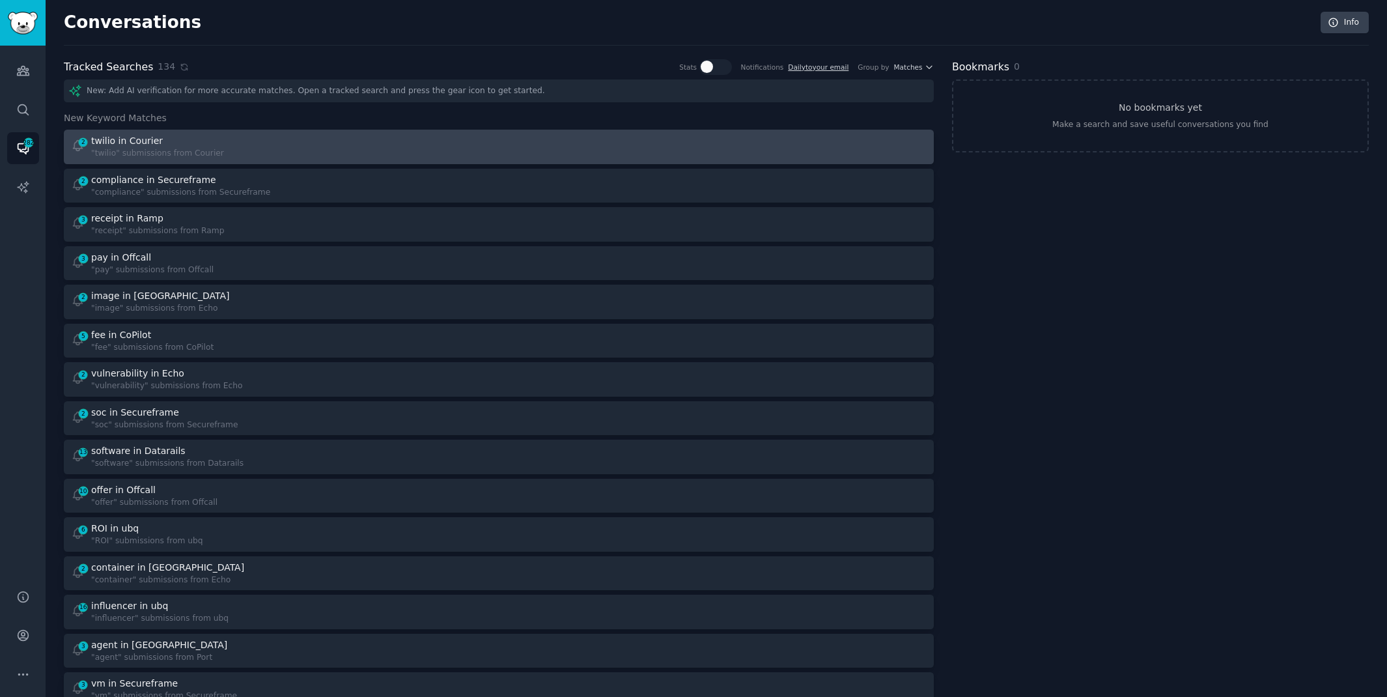
click at [183, 148] on div ""twilio" submissions from Courier" at bounding box center [157, 154] width 133 height 12
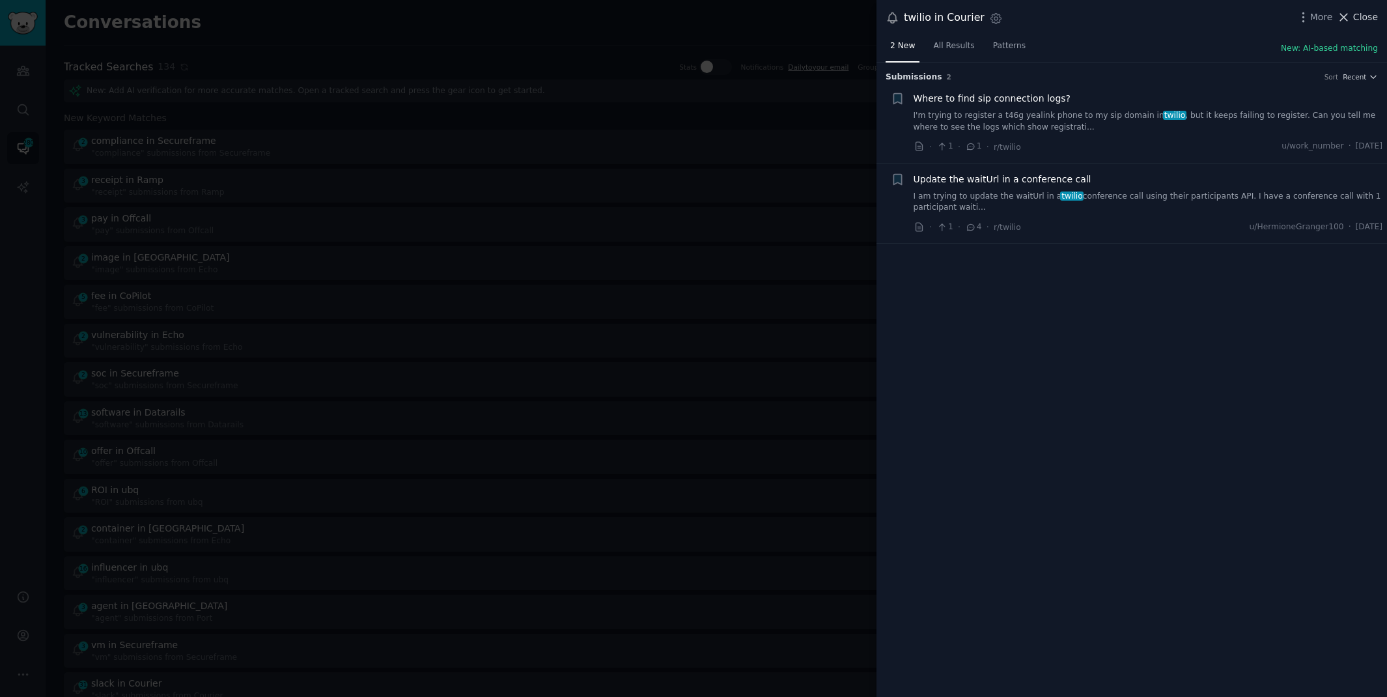
click at [1365, 18] on span "Close" at bounding box center [1365, 17] width 25 height 14
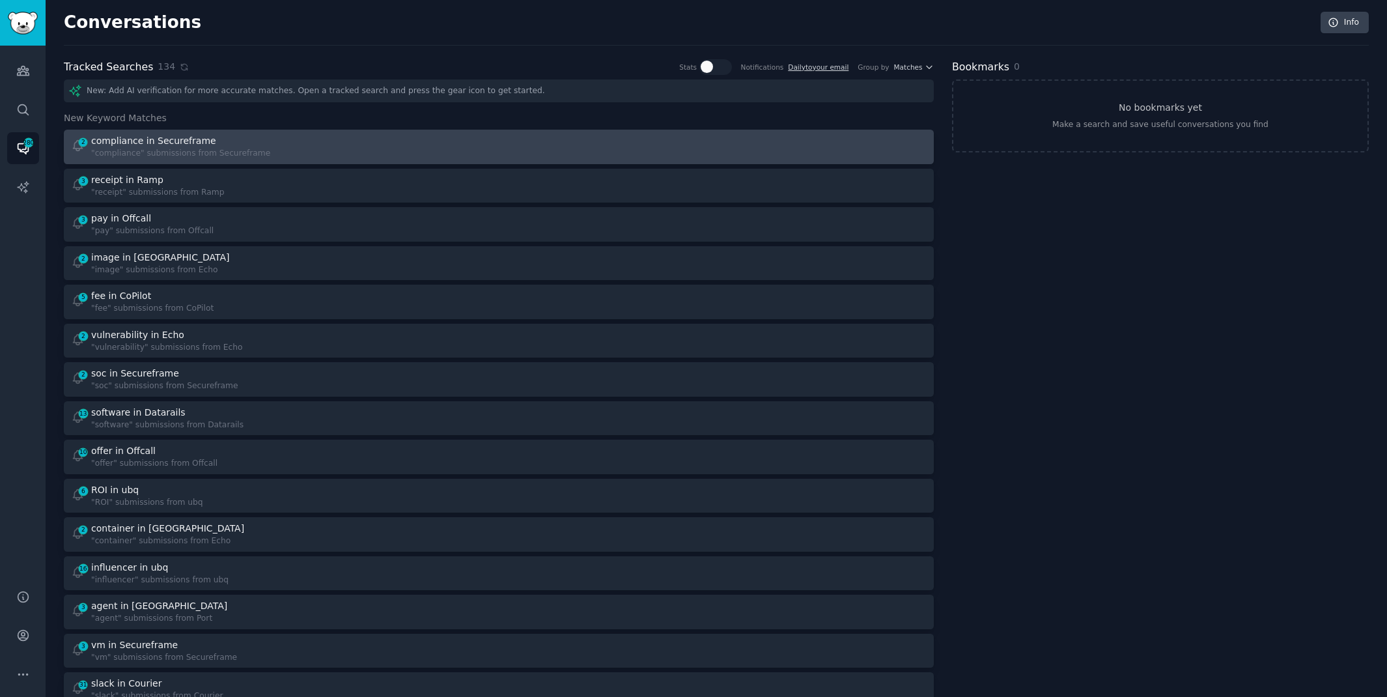
click at [577, 134] on div at bounding box center [717, 146] width 419 height 25
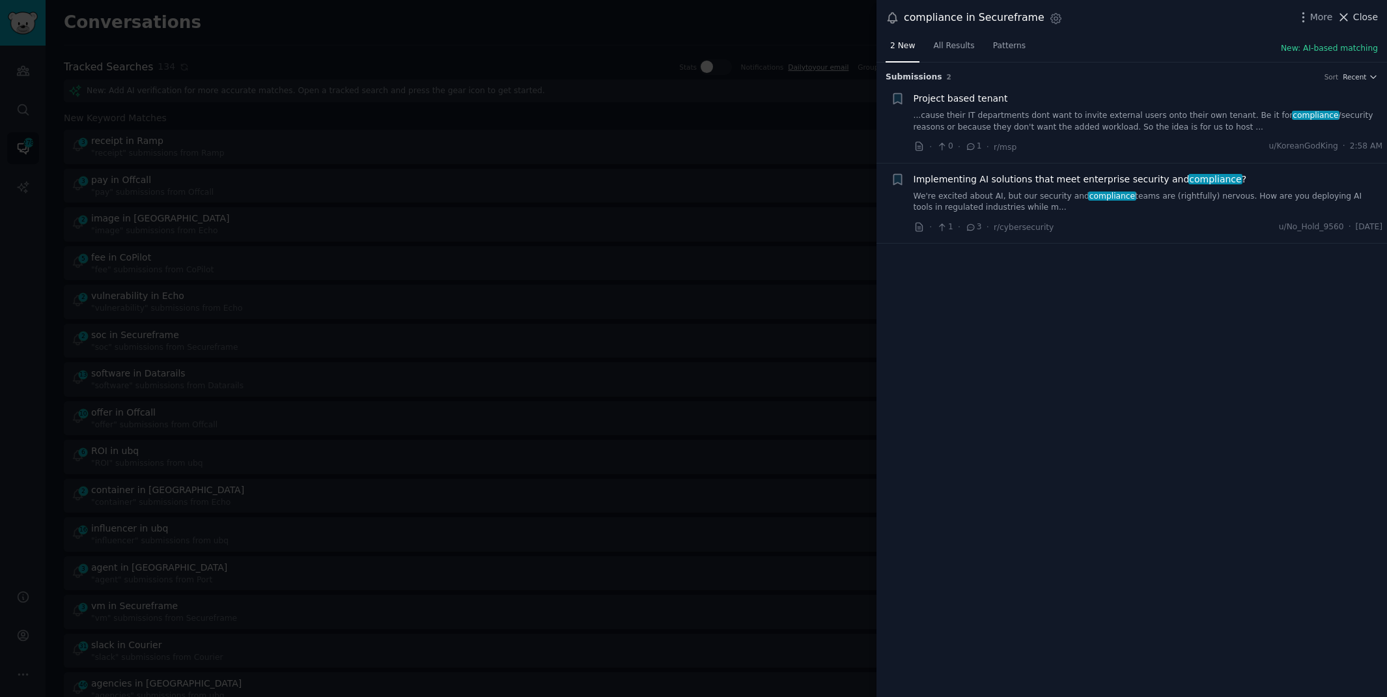
click at [1367, 16] on span "Close" at bounding box center [1365, 17] width 25 height 14
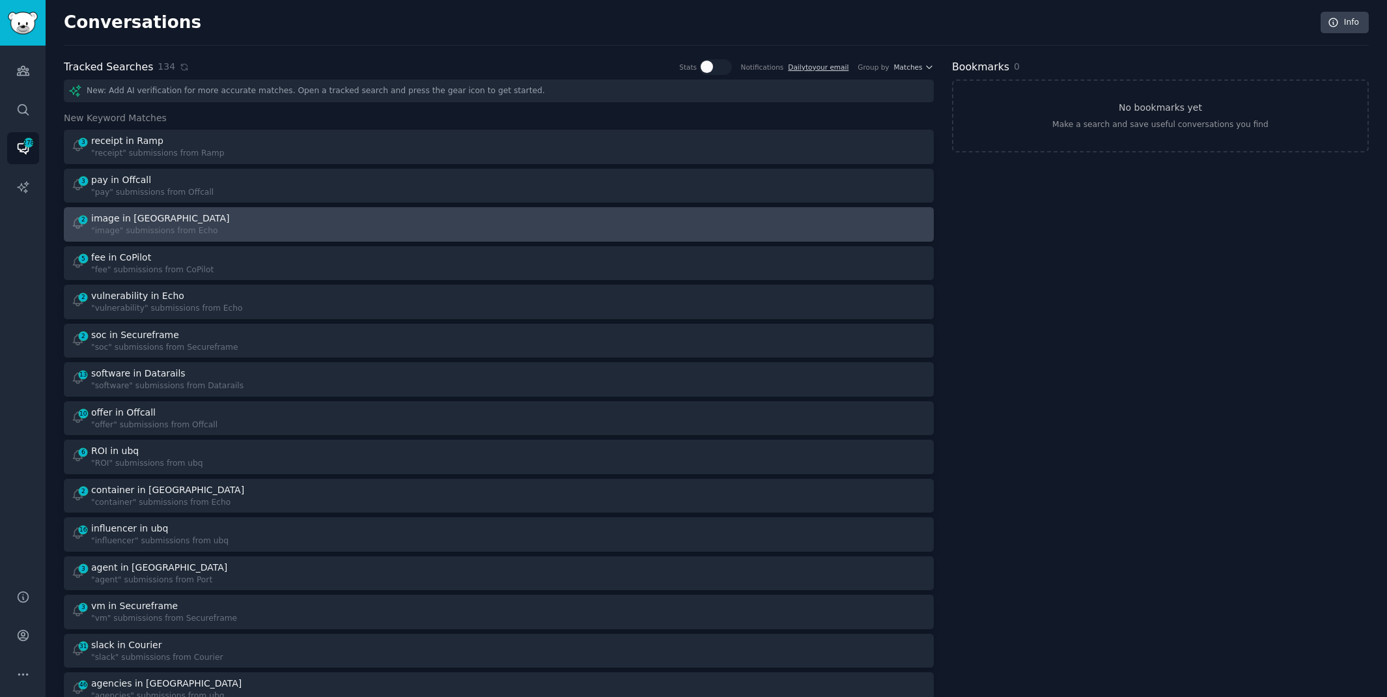
click at [621, 216] on div at bounding box center [717, 224] width 419 height 25
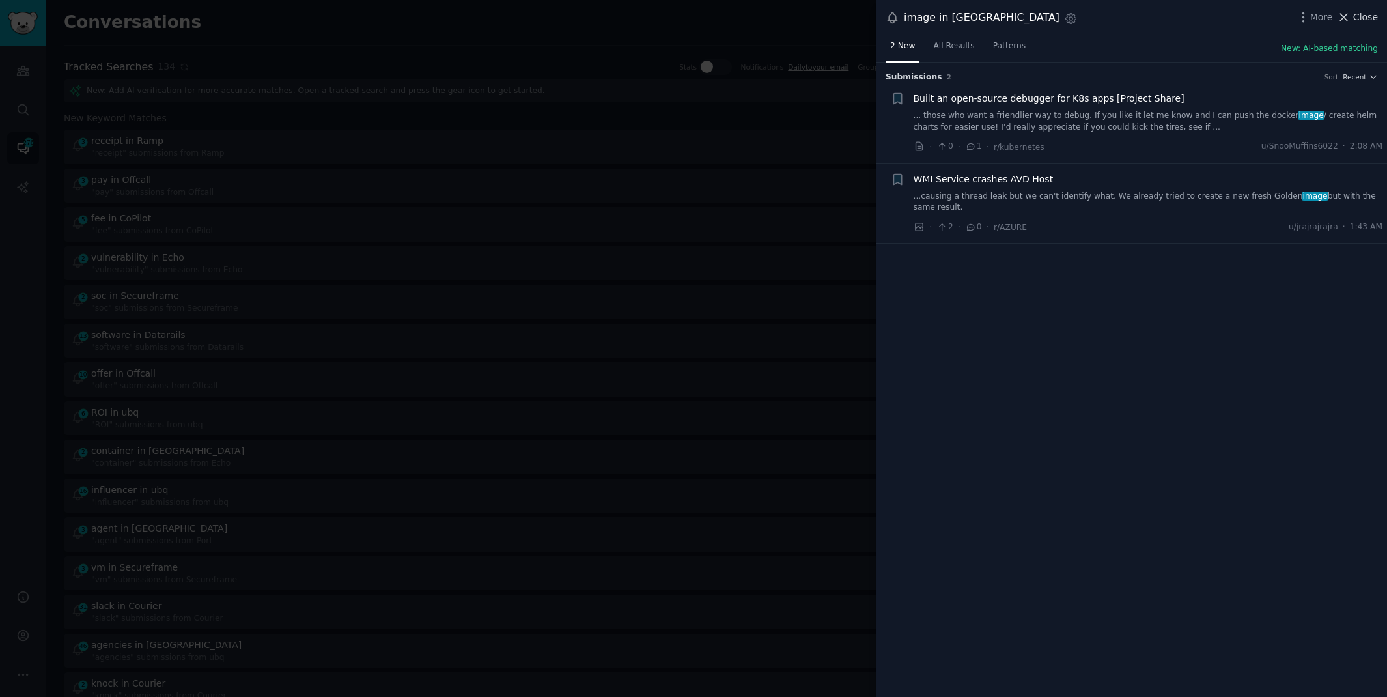
click at [1374, 16] on span "Close" at bounding box center [1365, 17] width 25 height 14
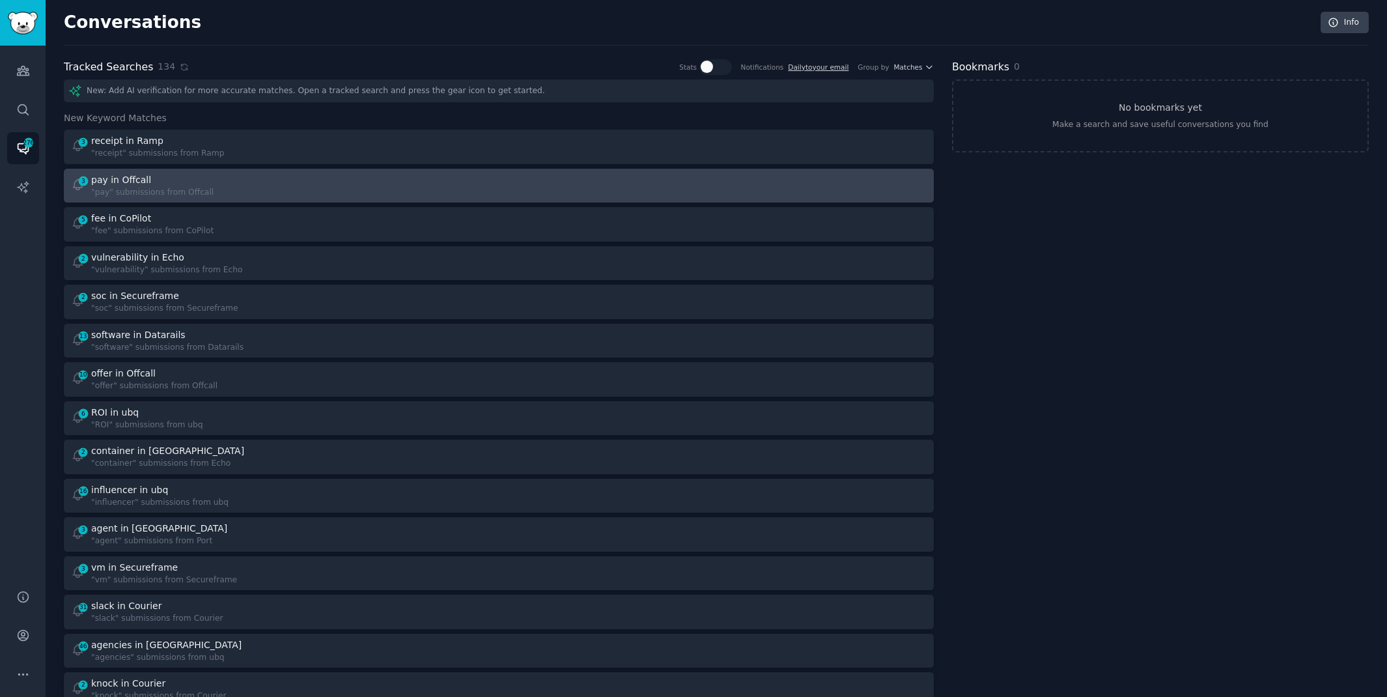
click at [551, 188] on div at bounding box center [717, 185] width 419 height 25
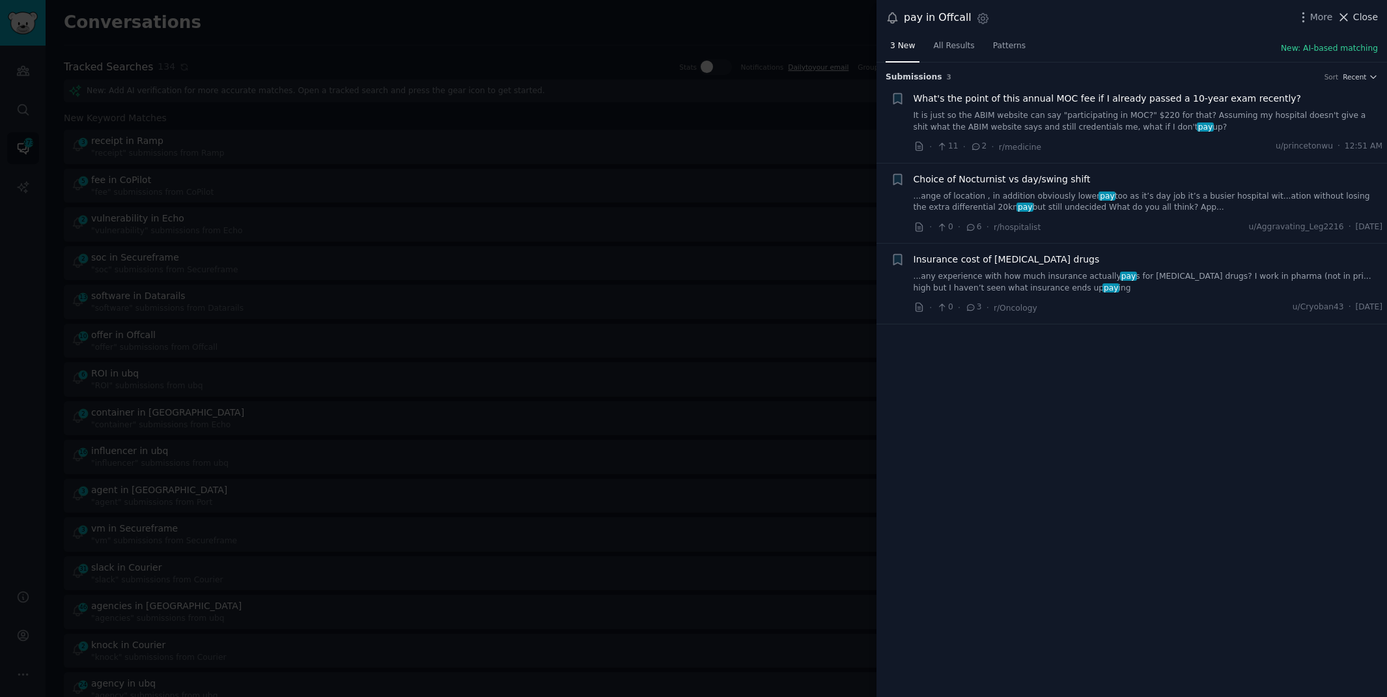
click at [1368, 14] on span "Close" at bounding box center [1365, 17] width 25 height 14
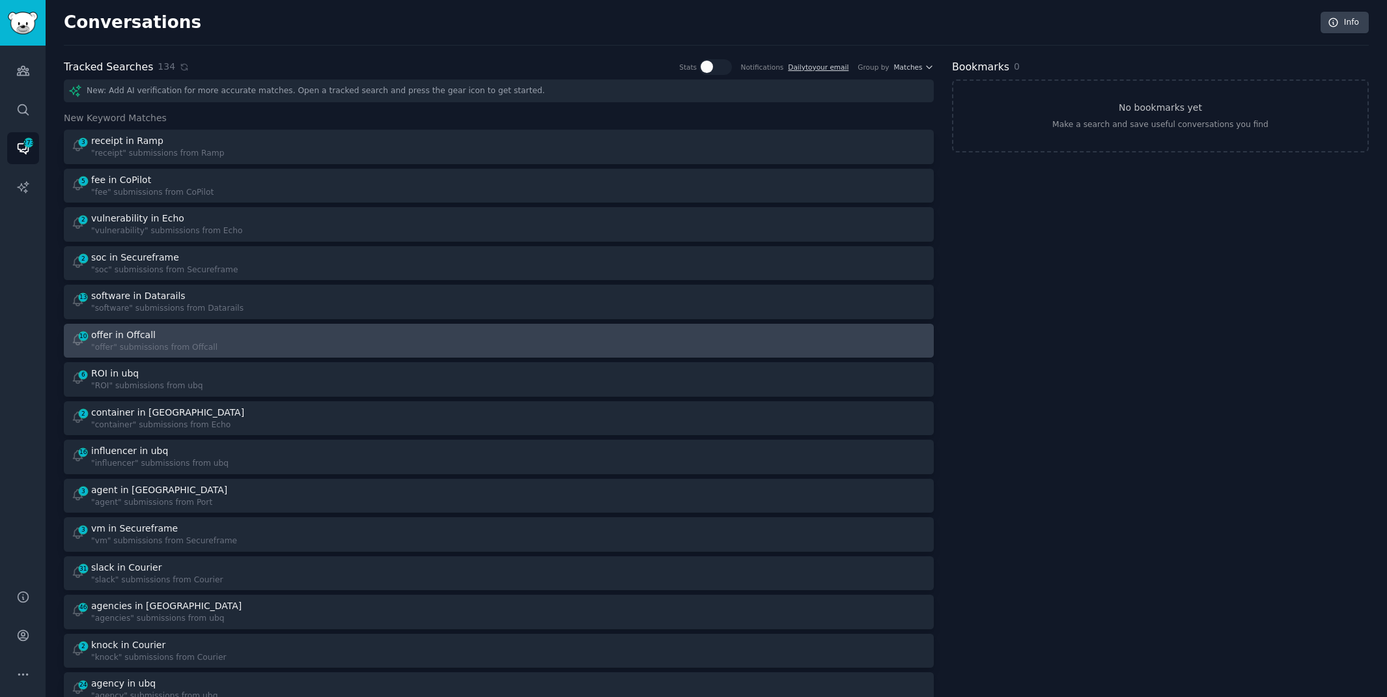
click at [483, 341] on div "10 offer in Offcall "offer" submissions from Offcall" at bounding box center [280, 340] width 419 height 25
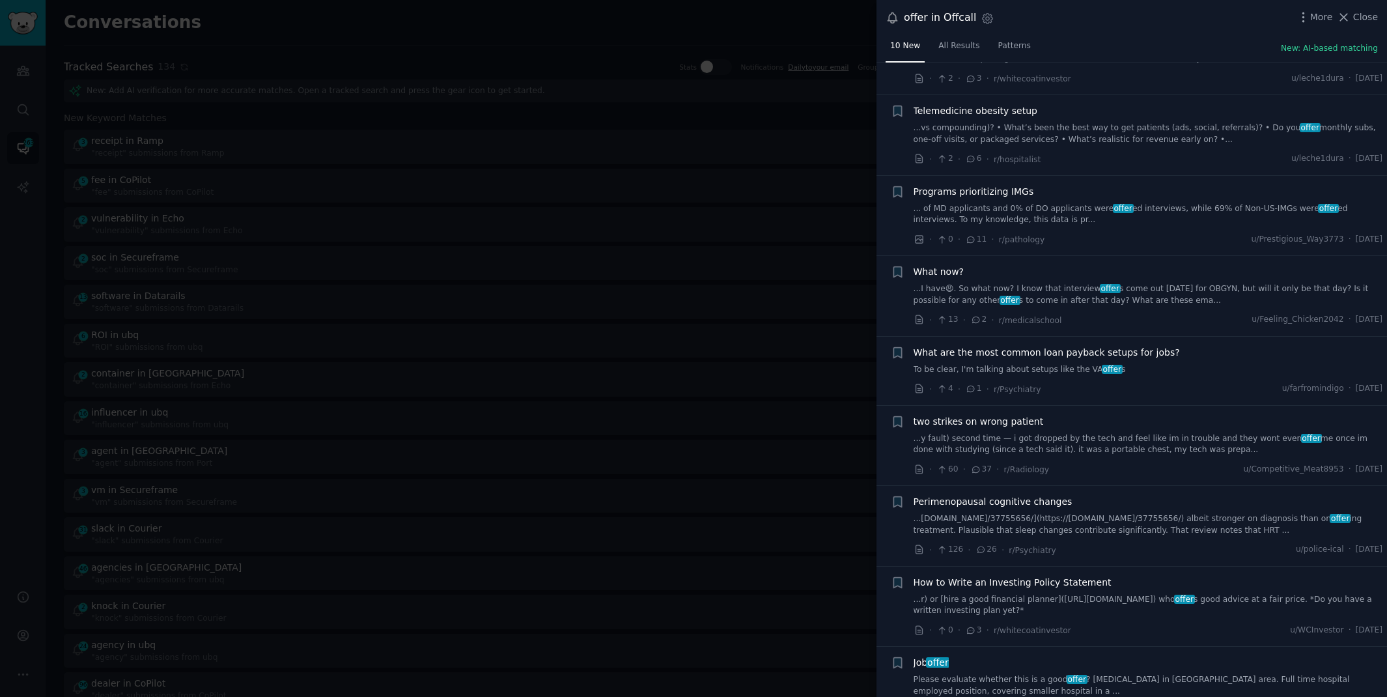
scroll to position [175, 0]
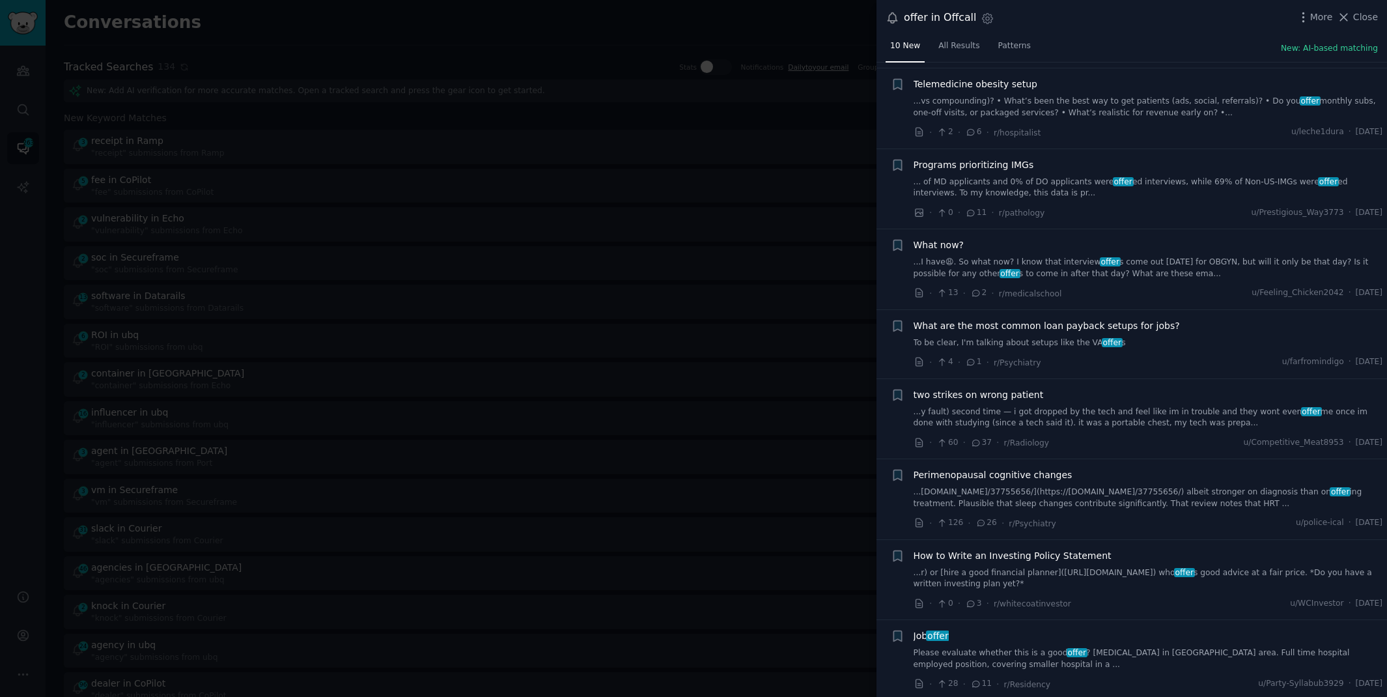
click at [1122, 649] on link "Please evaluate whether this is a good offer ? [MEDICAL_DATA] in [GEOGRAPHIC_DA…" at bounding box center [1149, 658] width 470 height 23
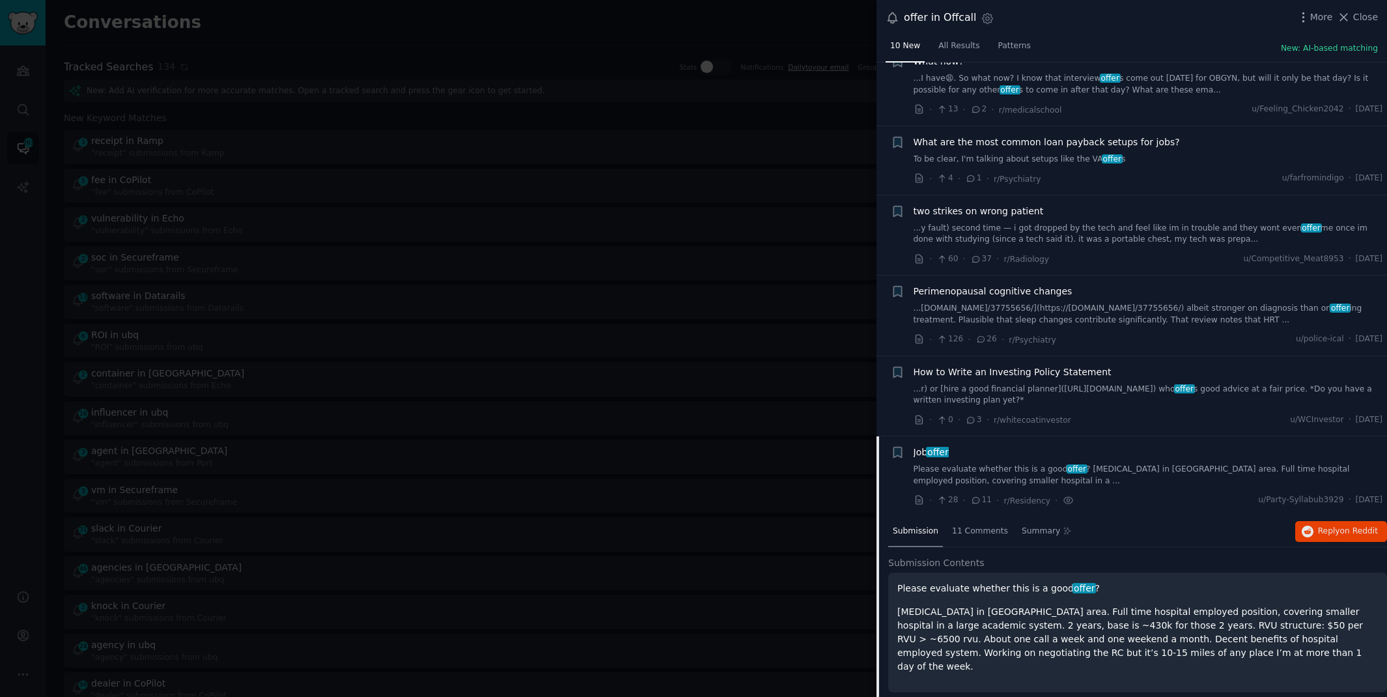
scroll to position [371, 0]
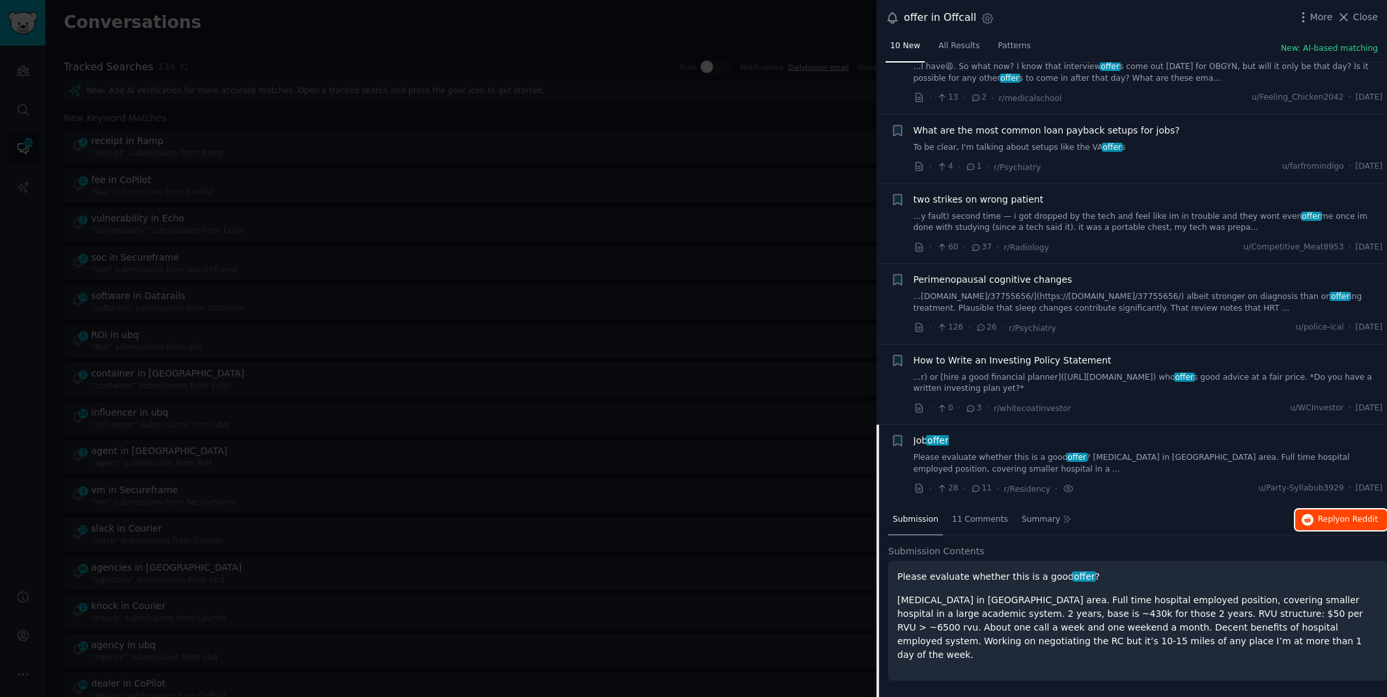
click at [1324, 523] on button "Reply on Reddit" at bounding box center [1342, 519] width 92 height 21
click at [621, 32] on div at bounding box center [693, 348] width 1387 height 697
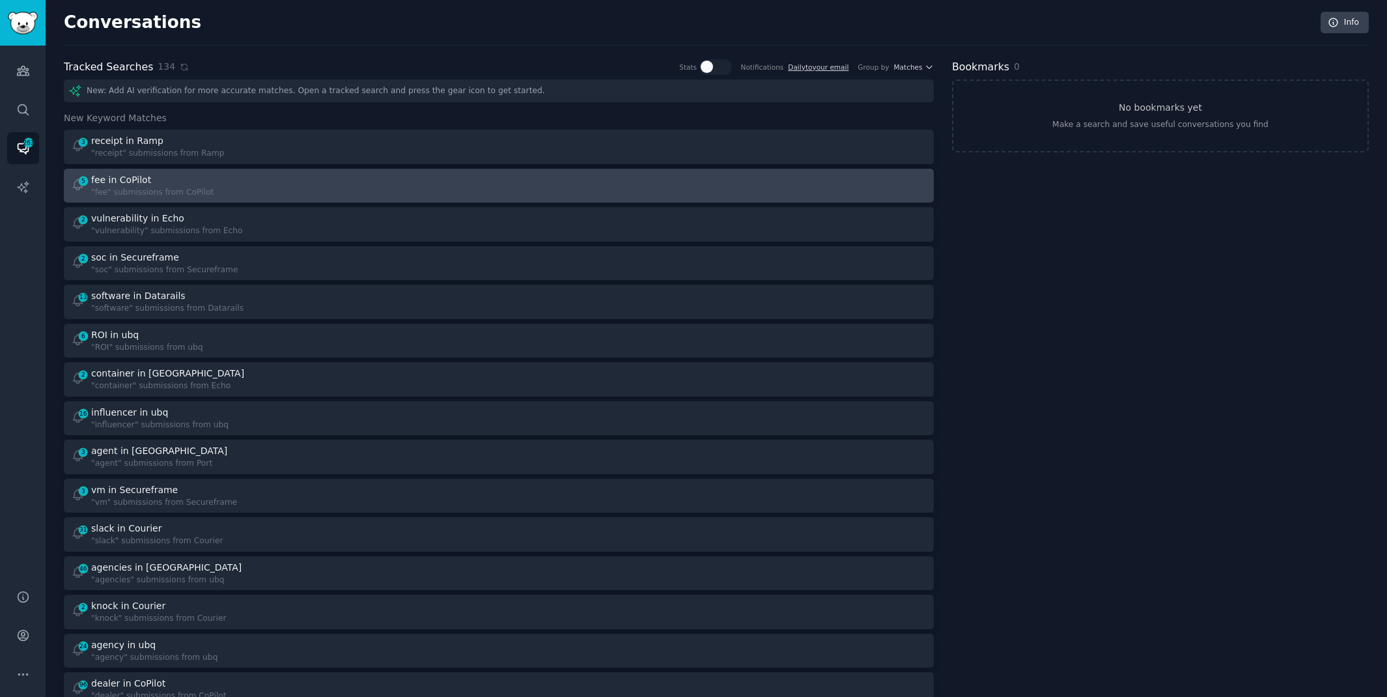
click at [247, 195] on div "5 fee in CoPilot "fee" submissions from CoPilot" at bounding box center [280, 185] width 419 height 25
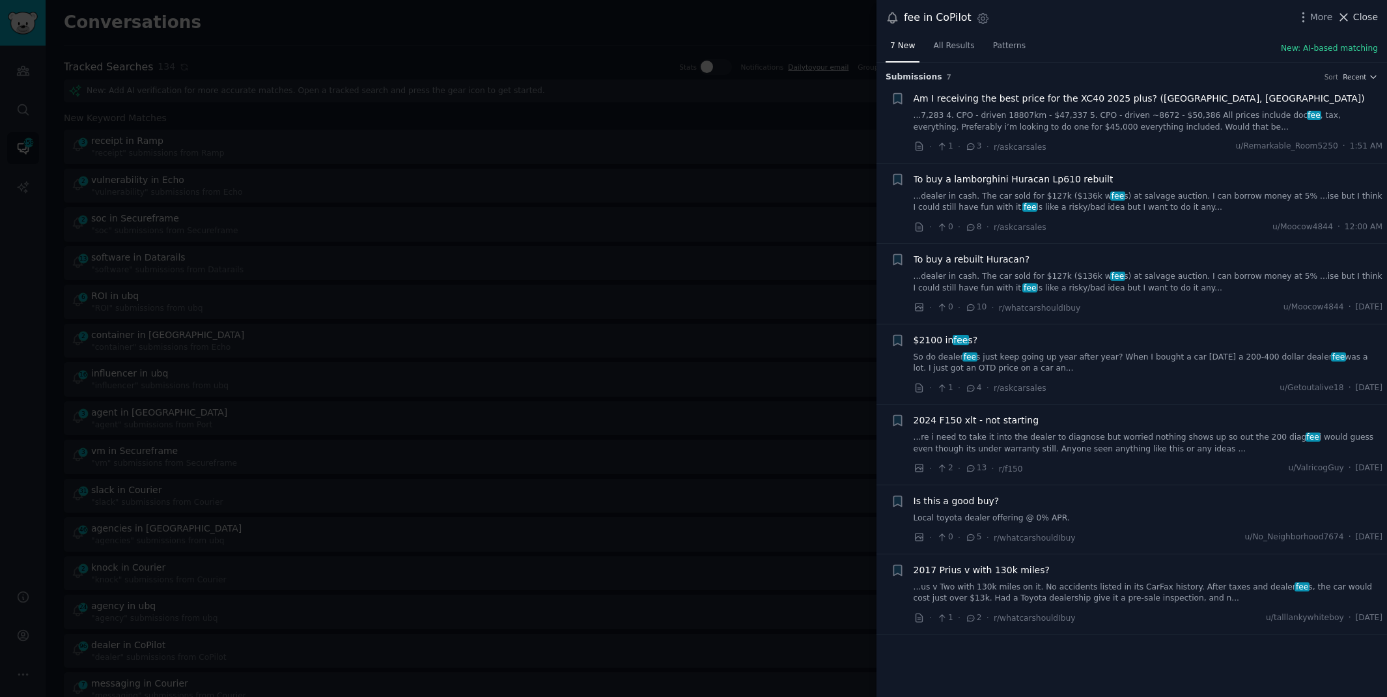
click at [1355, 14] on span "Close" at bounding box center [1365, 17] width 25 height 14
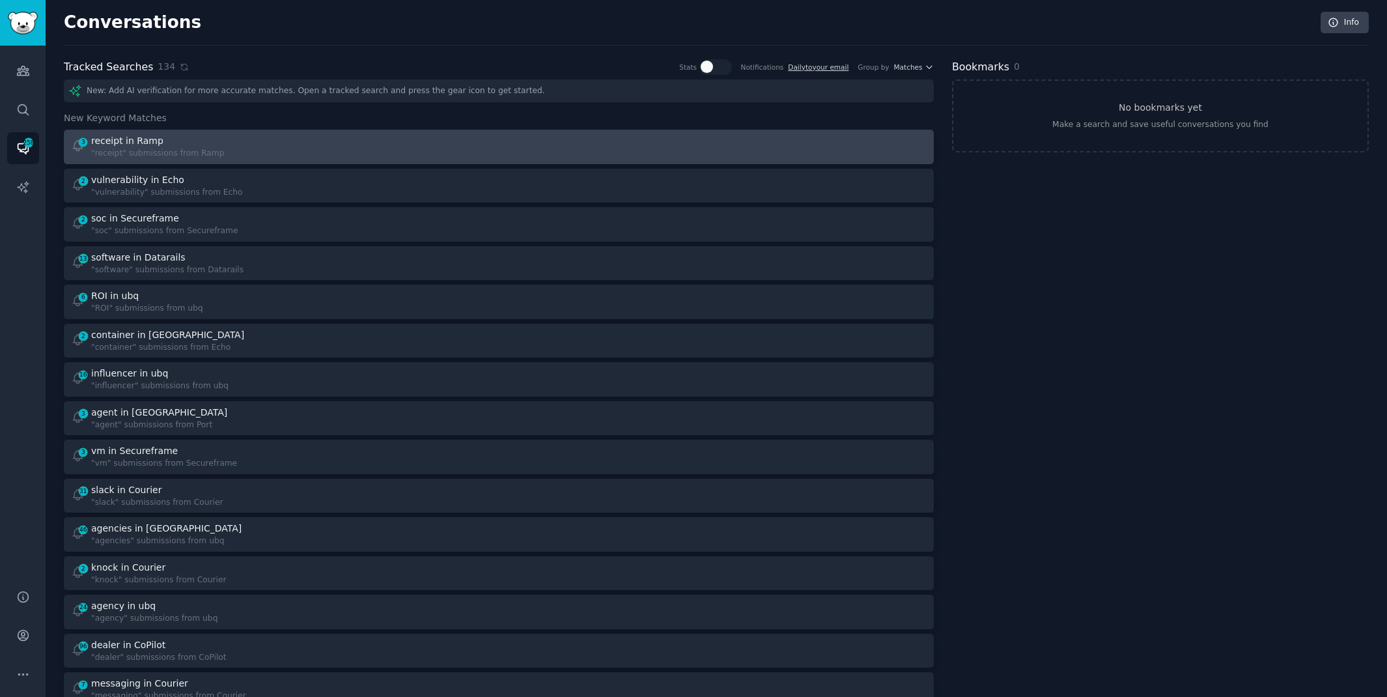
click at [718, 143] on div at bounding box center [717, 146] width 419 height 25
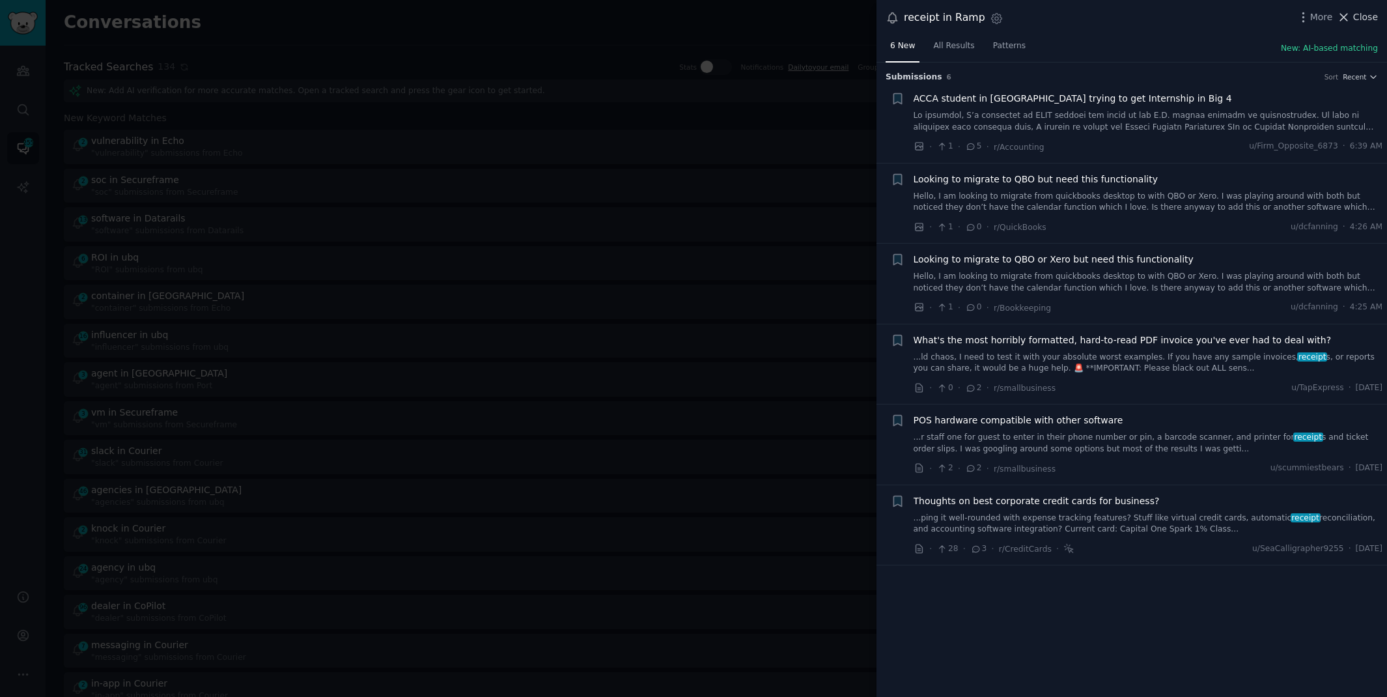
click at [1359, 12] on span "Close" at bounding box center [1365, 17] width 25 height 14
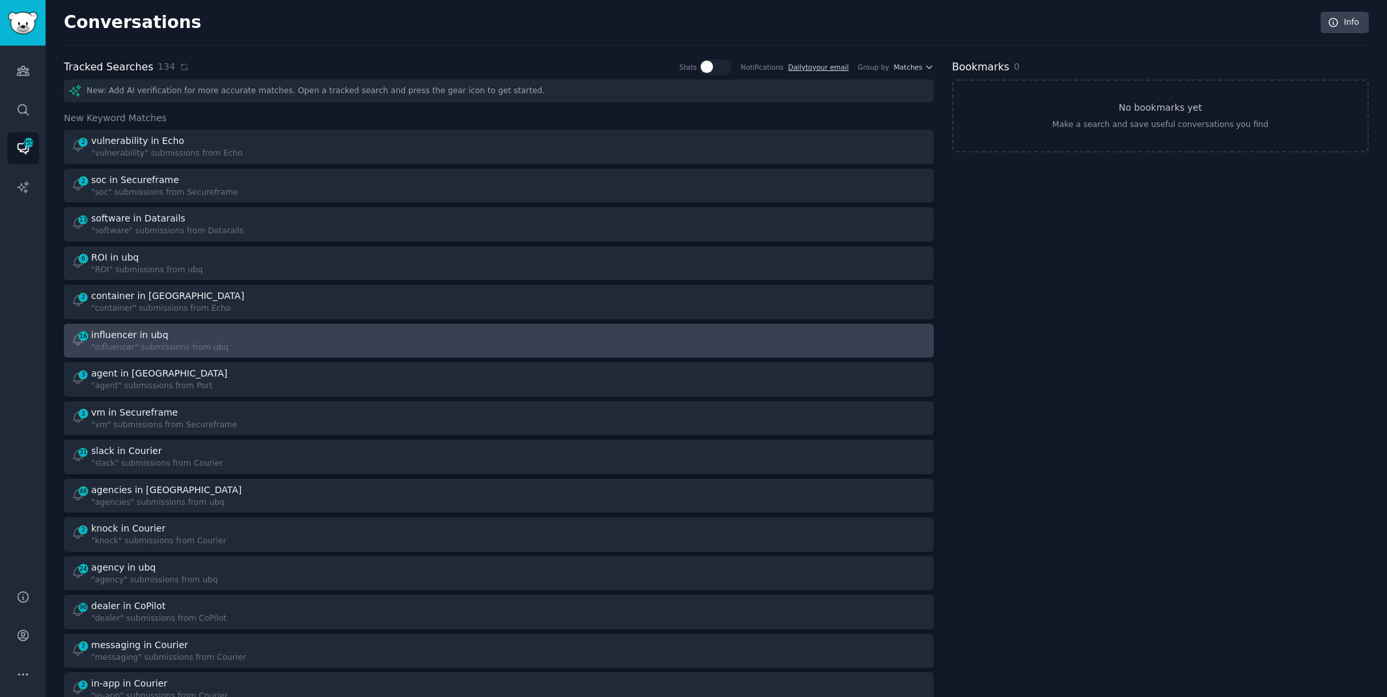
click at [354, 333] on div "16 influencer in ubq "influencer" submissions from ubq" at bounding box center [280, 340] width 419 height 25
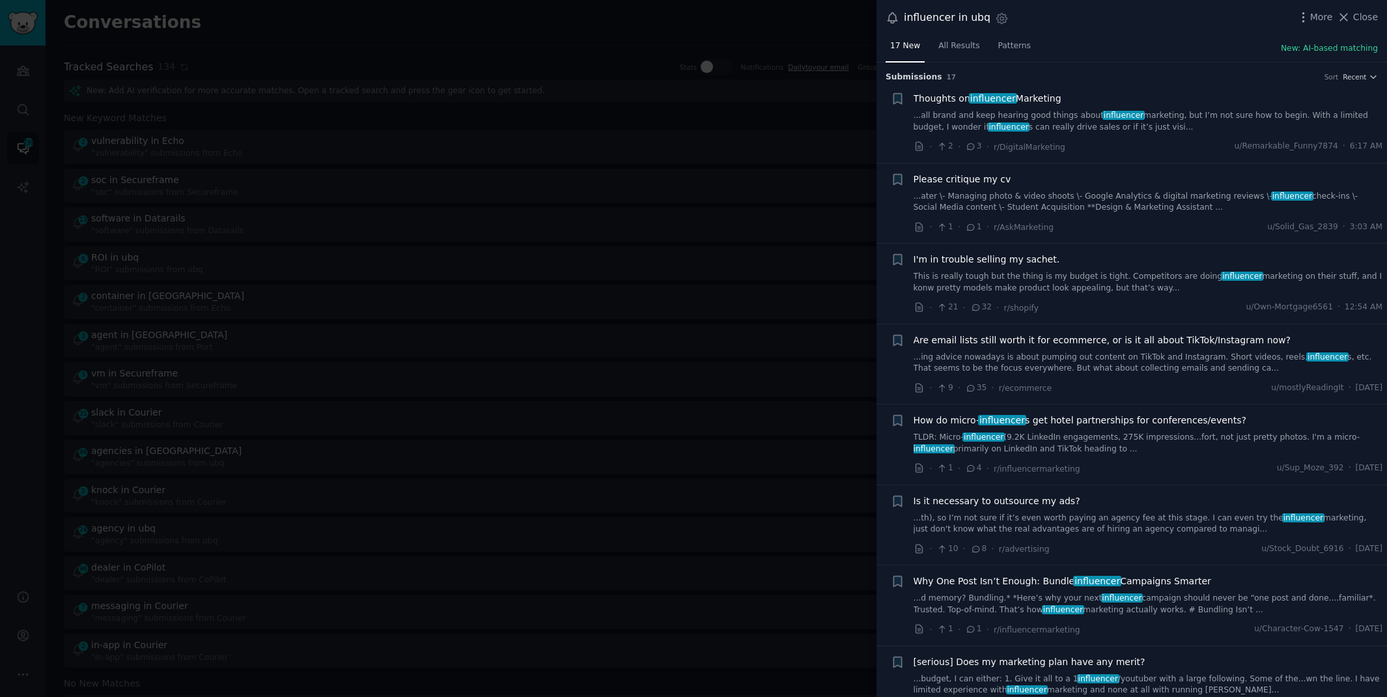
click at [1037, 113] on link "...all brand and keep hearing good things about influencer marketing, but I’m n…" at bounding box center [1149, 121] width 470 height 23
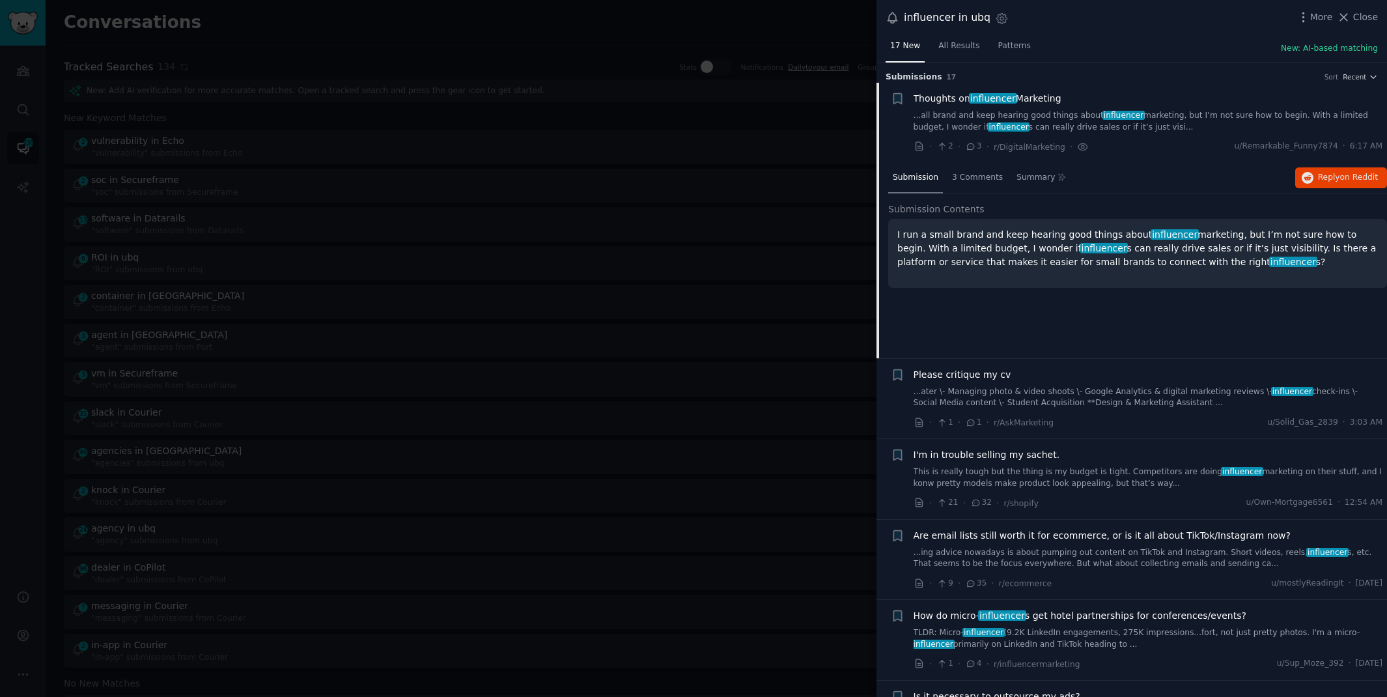
scroll to position [20, 0]
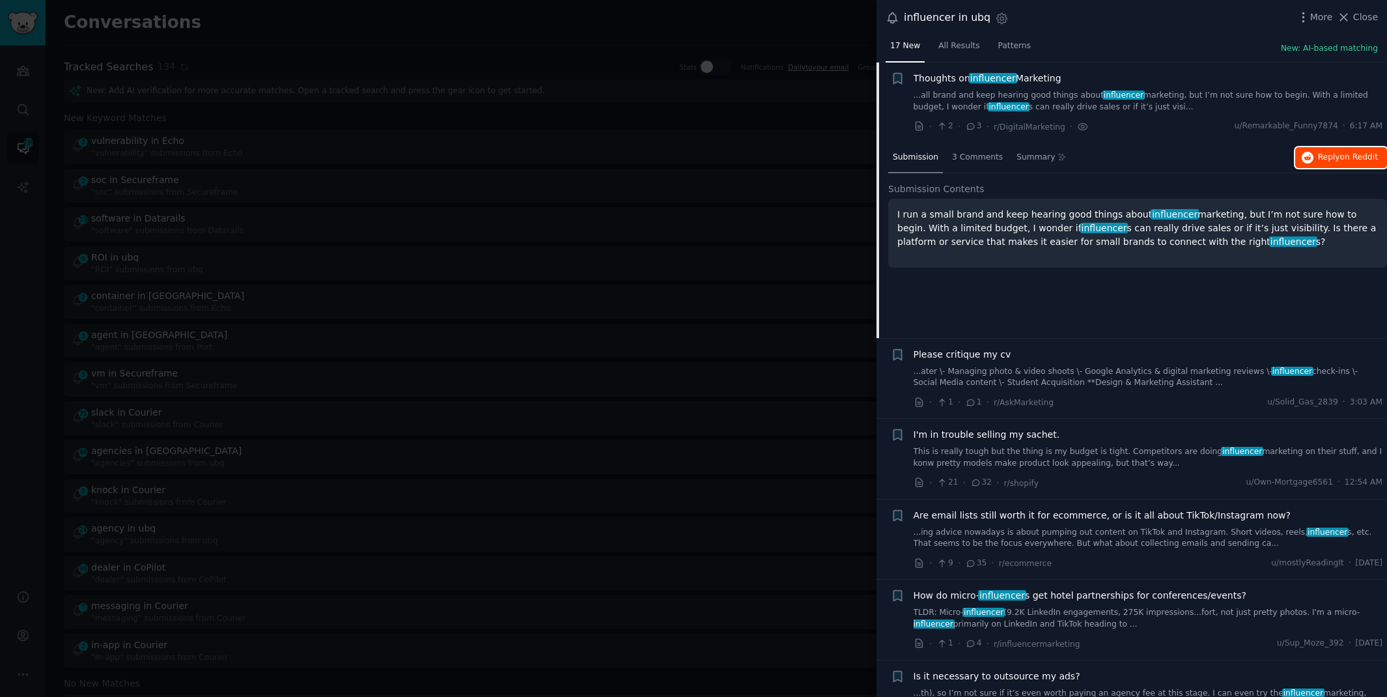
click at [1333, 157] on span "Reply on Reddit" at bounding box center [1348, 158] width 60 height 12
